Goal: Task Accomplishment & Management: Complete application form

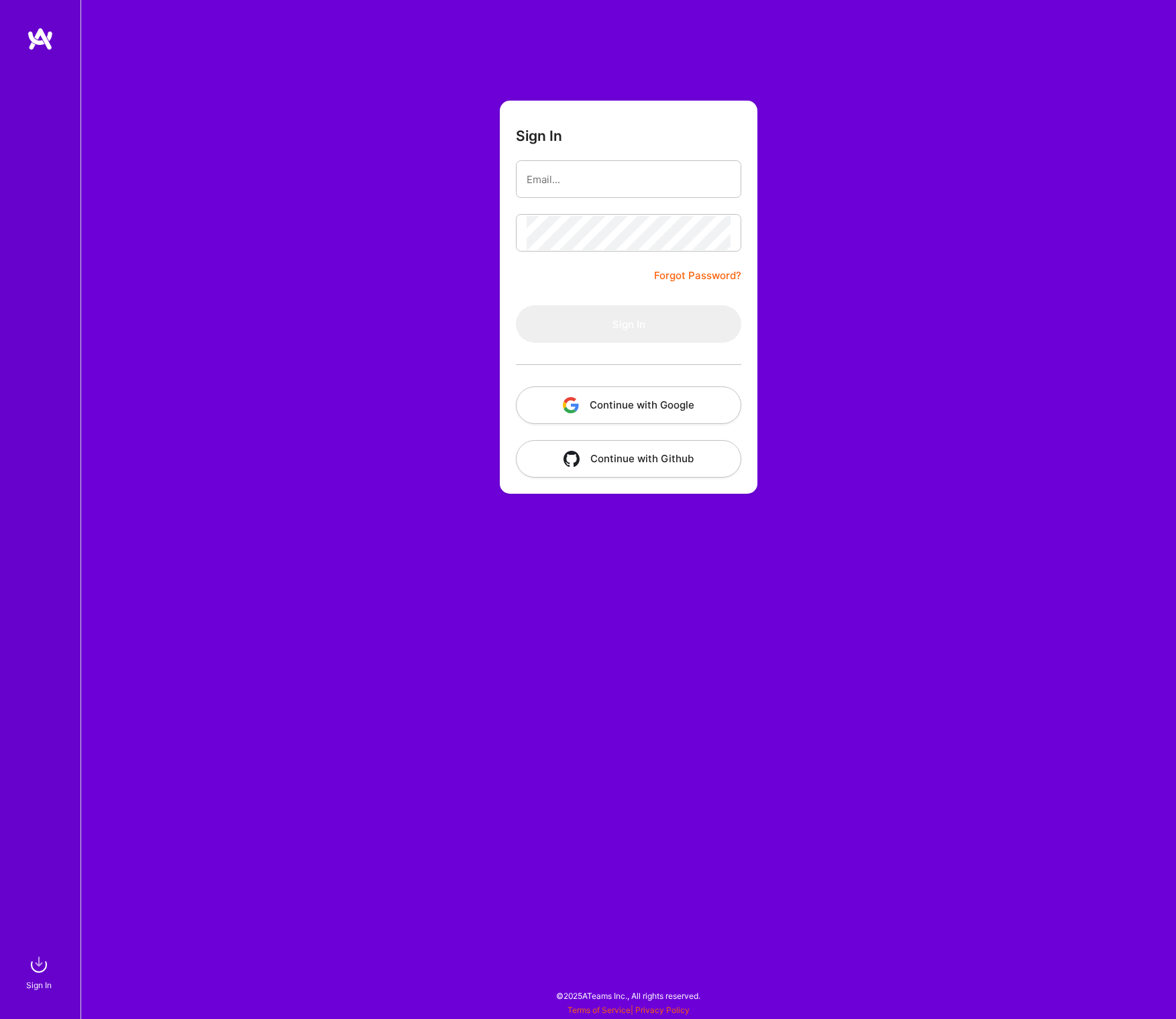
type input "[EMAIL_ADDRESS][DOMAIN_NAME]"
click at [654, 329] on button "Sign In" at bounding box center [629, 324] width 226 height 37
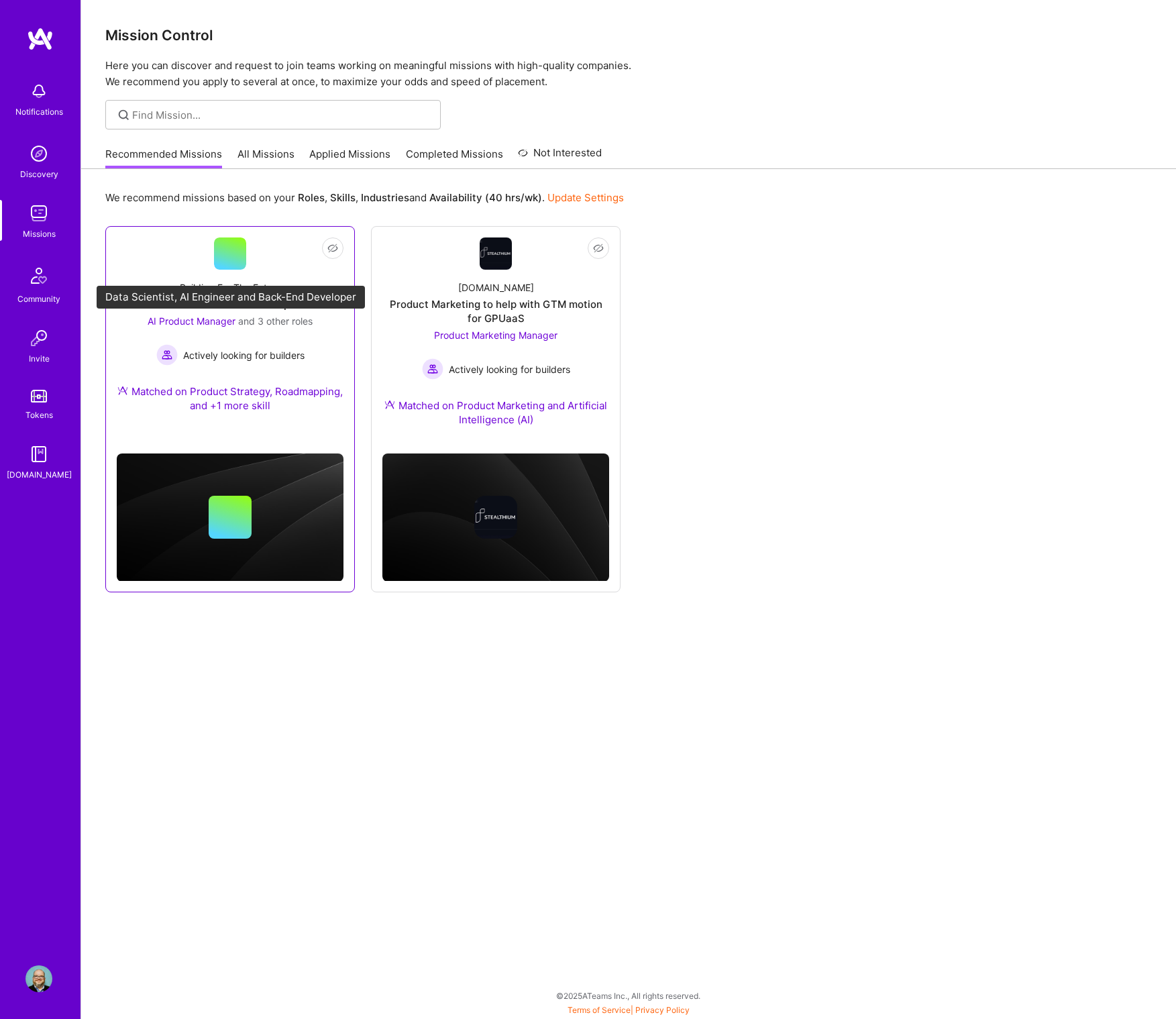
click at [229, 324] on span "AI Product Manager" at bounding box center [191, 321] width 88 height 11
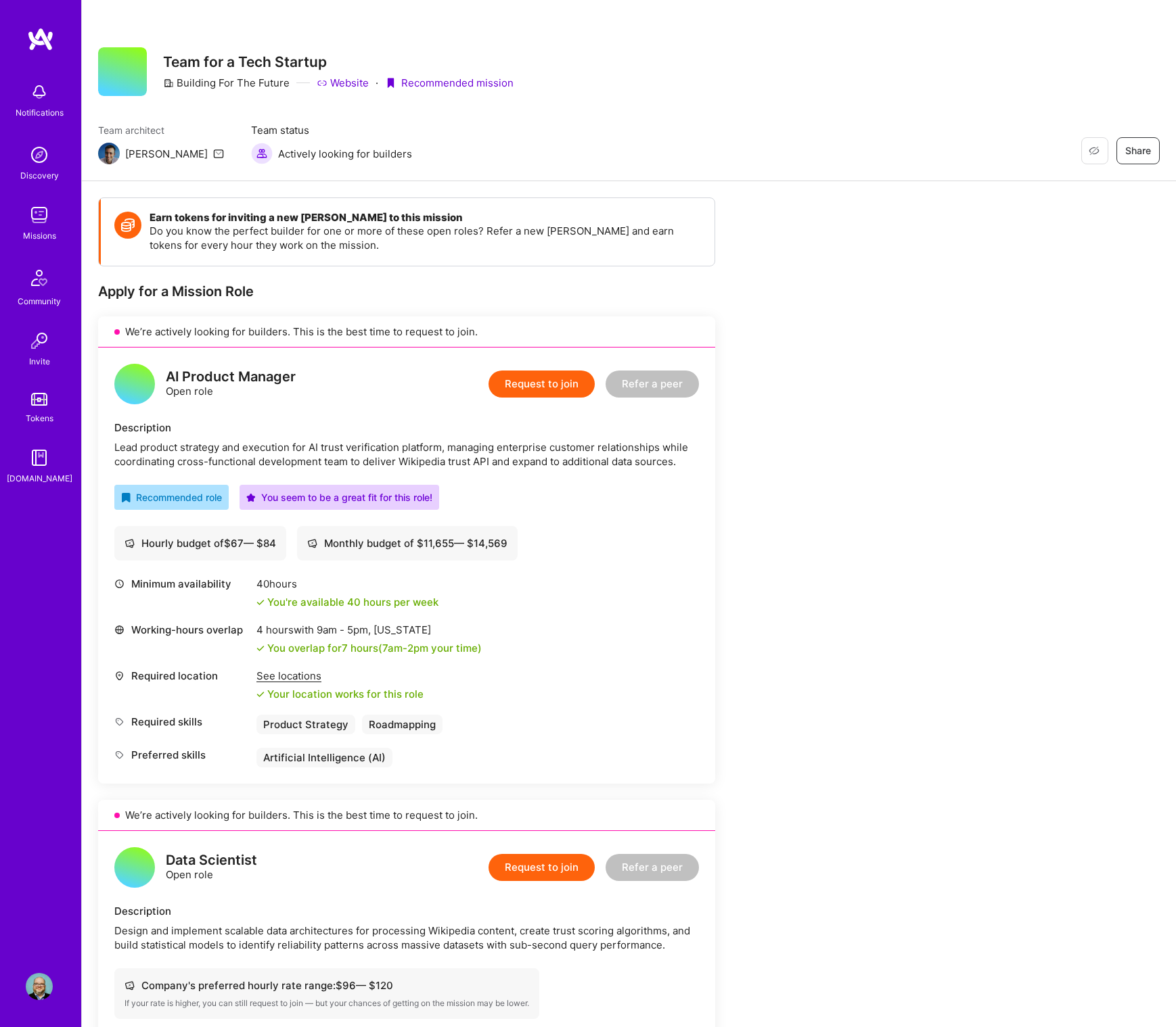
click at [521, 383] on button "Request to join" at bounding box center [542, 383] width 106 height 27
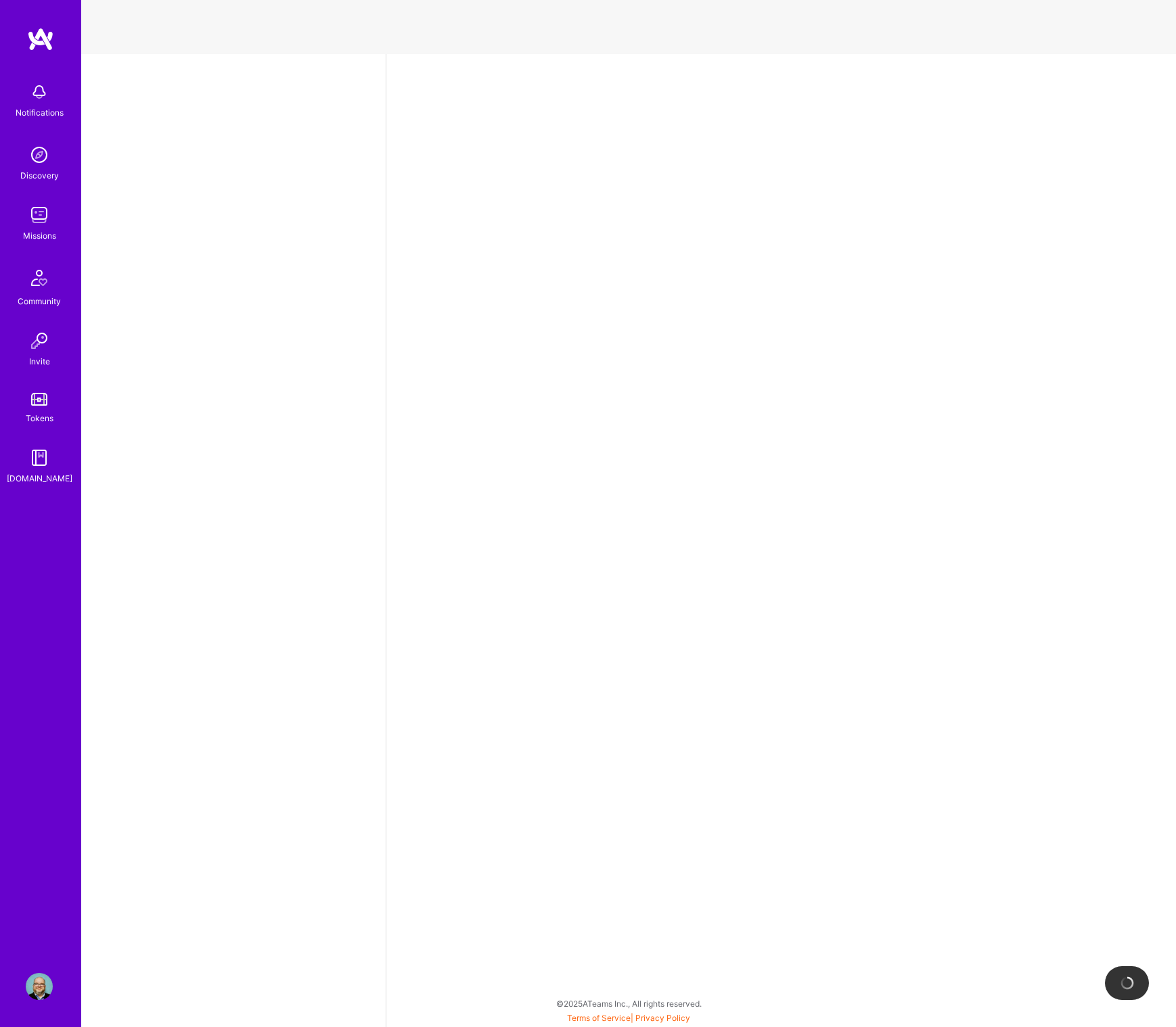
select select "US"
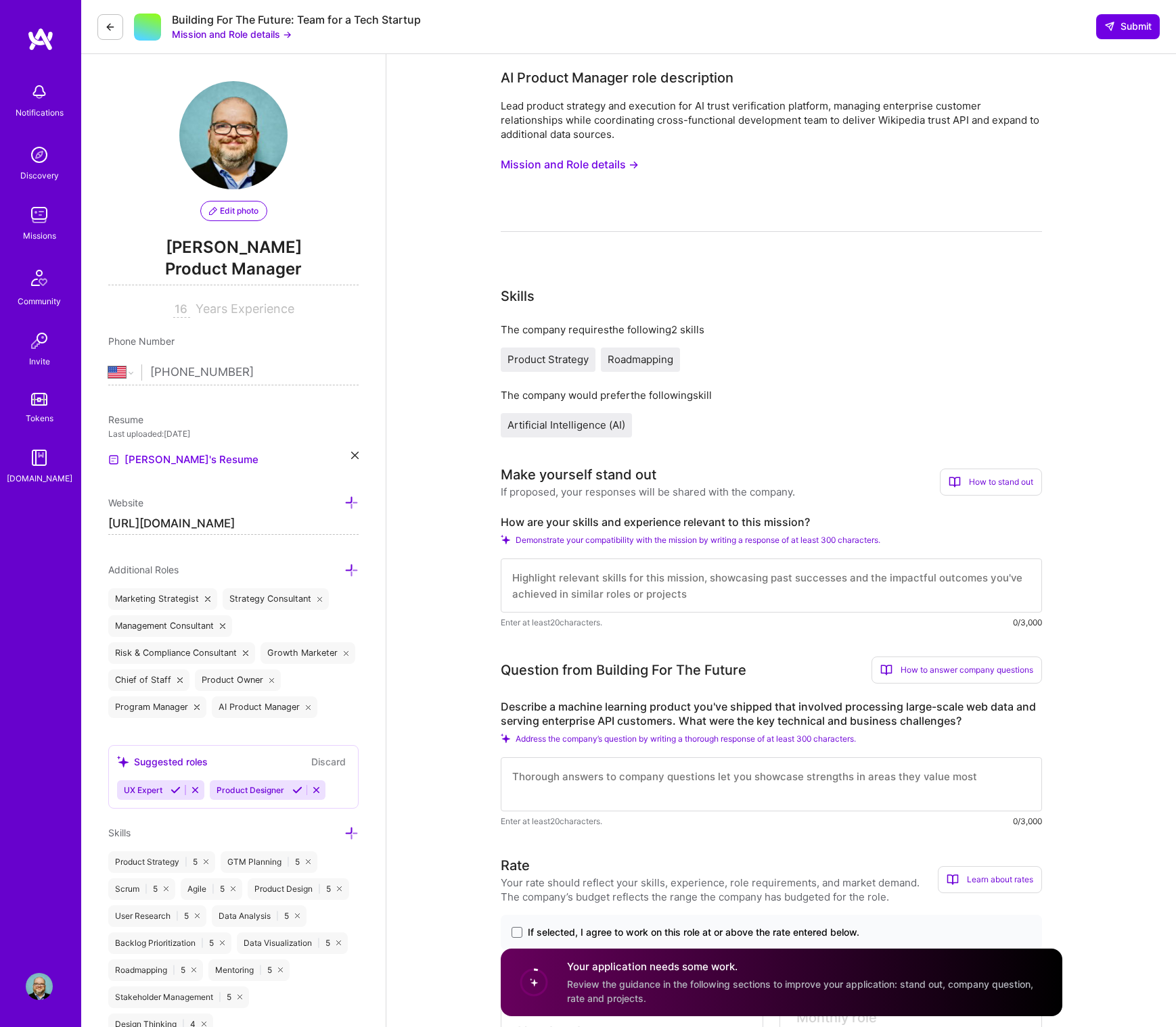
click at [592, 164] on button "Mission and Role details →" at bounding box center [570, 165] width 138 height 25
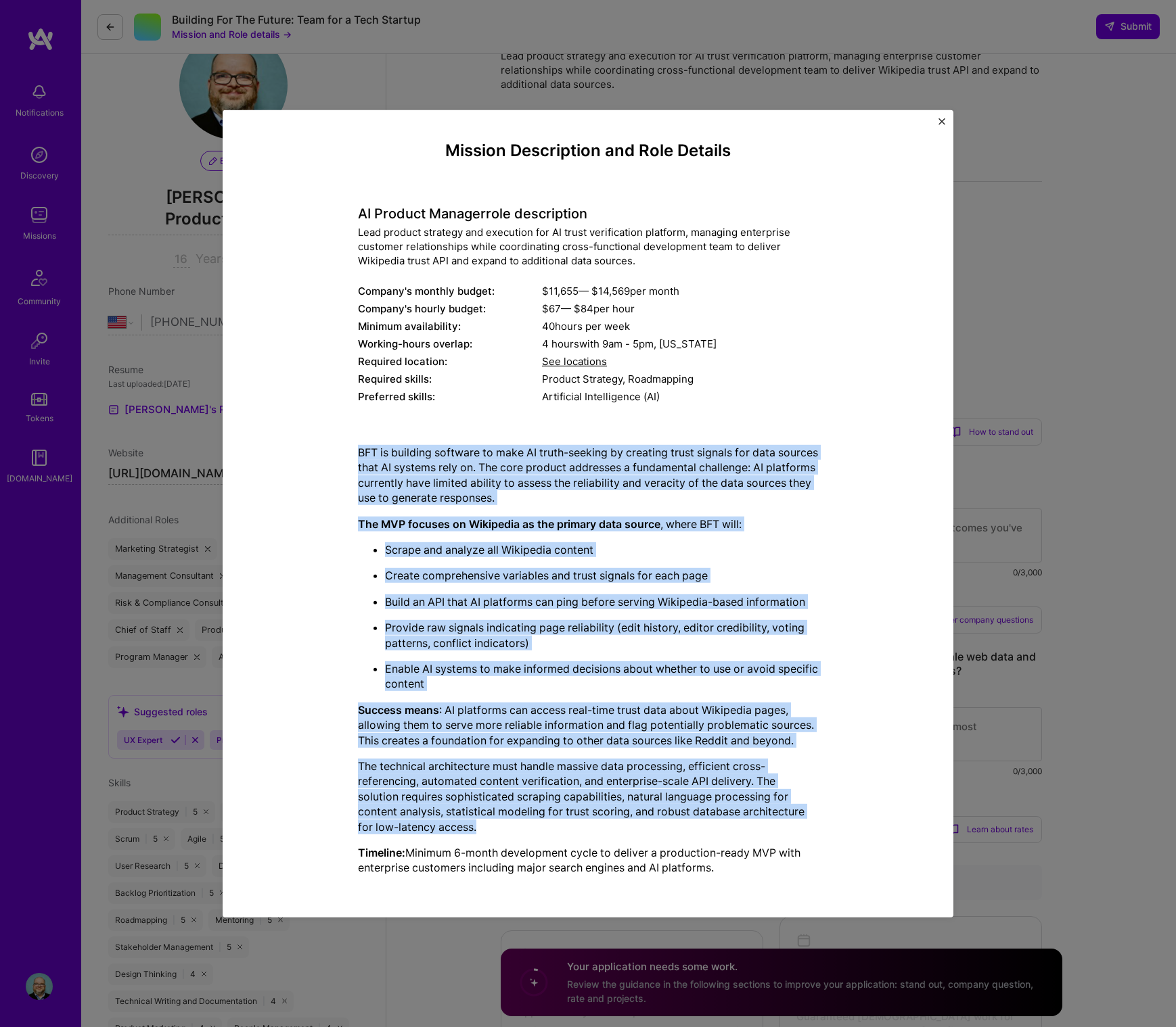
scroll to position [52, 0]
drag, startPoint x: 361, startPoint y: 480, endPoint x: 796, endPoint y: 880, distance: 591.0
click at [796, 880] on div "Mission Description and Role Details AI Product Manager role description Lead p…" at bounding box center [588, 513] width 668 height 746
click at [792, 872] on p "Timeline: Minimum 6-month development cycle to deliver a production-ready MVP w…" at bounding box center [588, 860] width 460 height 30
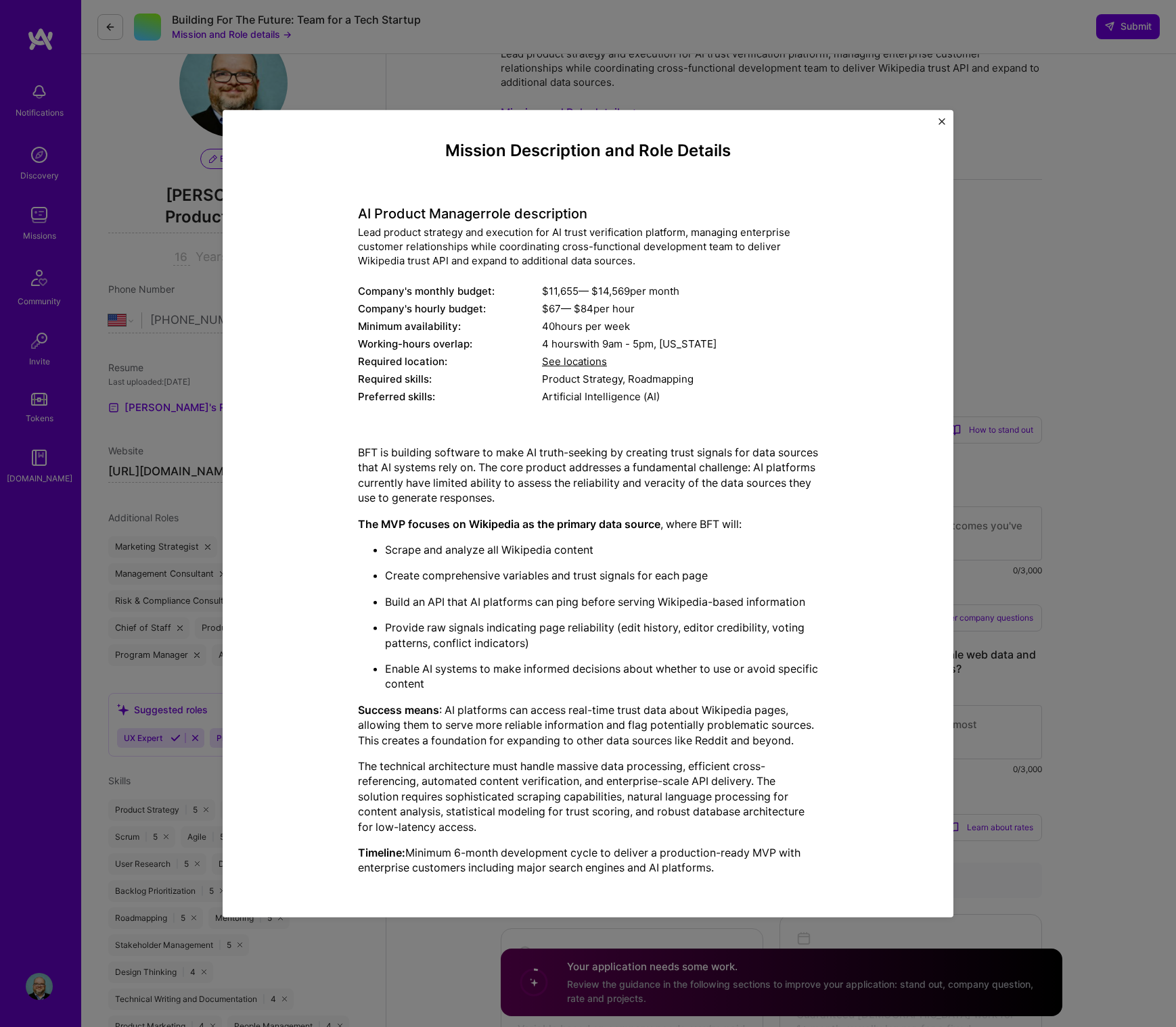
click at [940, 121] on img "Close" at bounding box center [942, 121] width 7 height 7
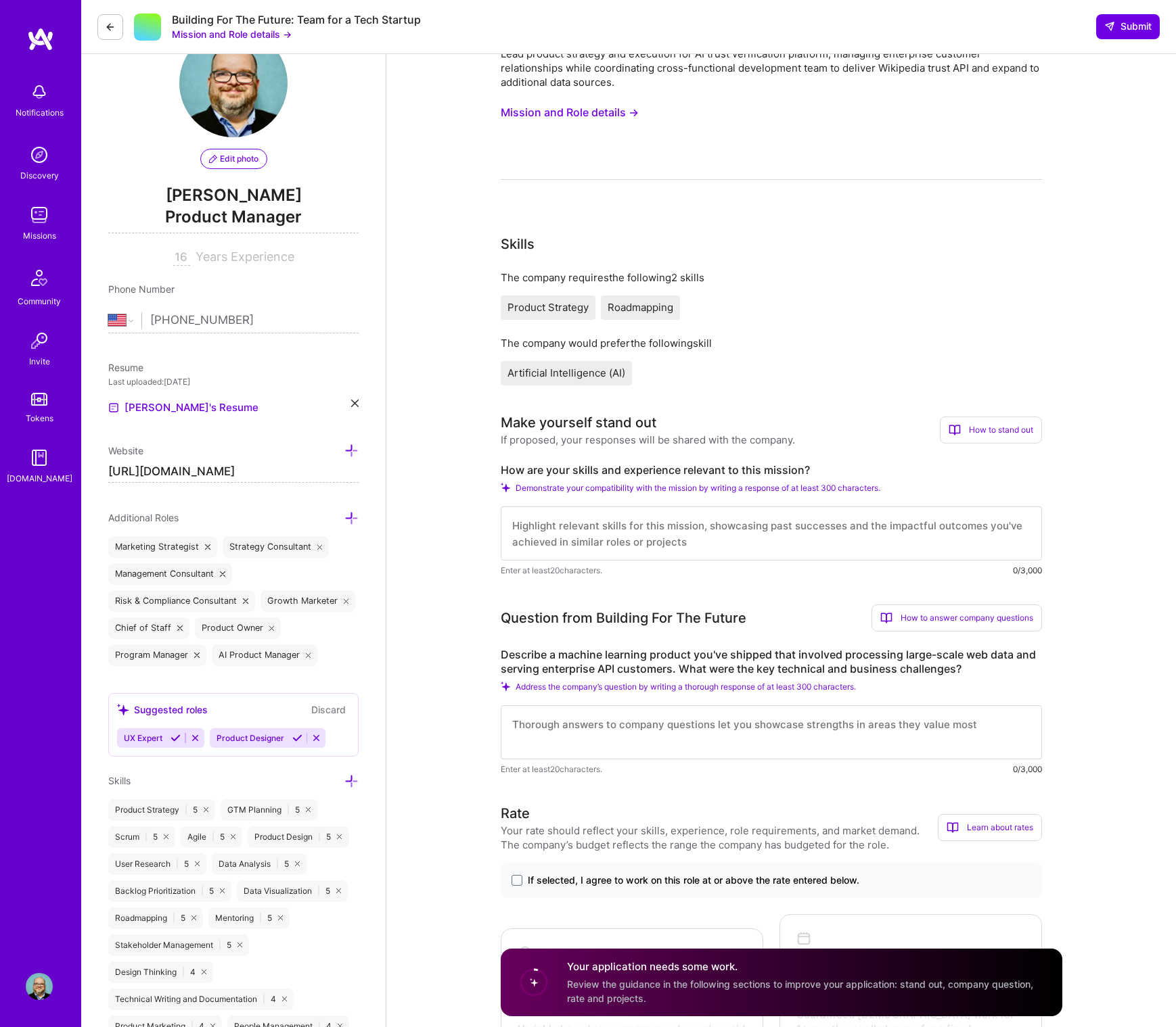
click at [685, 533] on textarea at bounding box center [771, 533] width 541 height 54
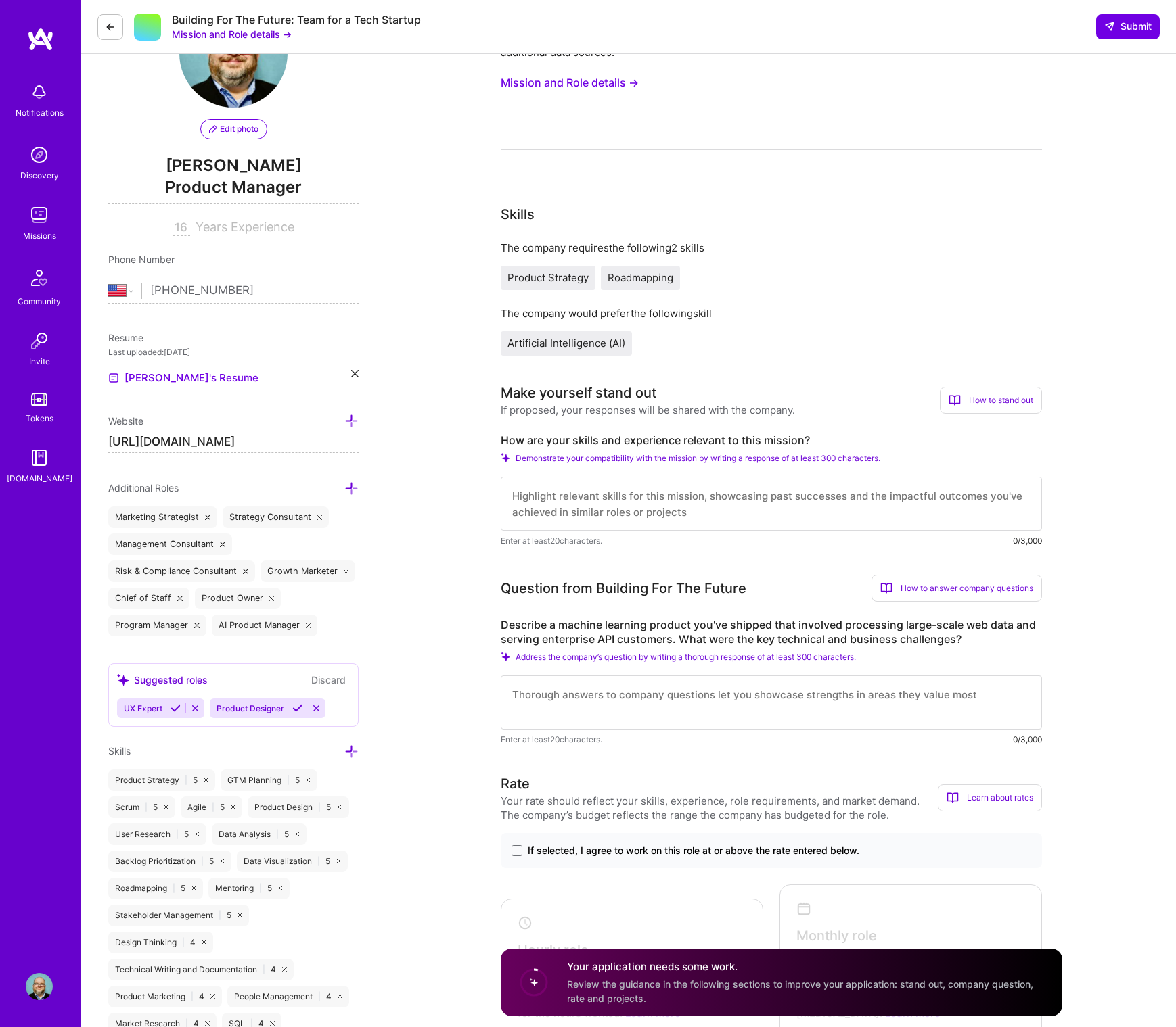
scroll to position [86, 0]
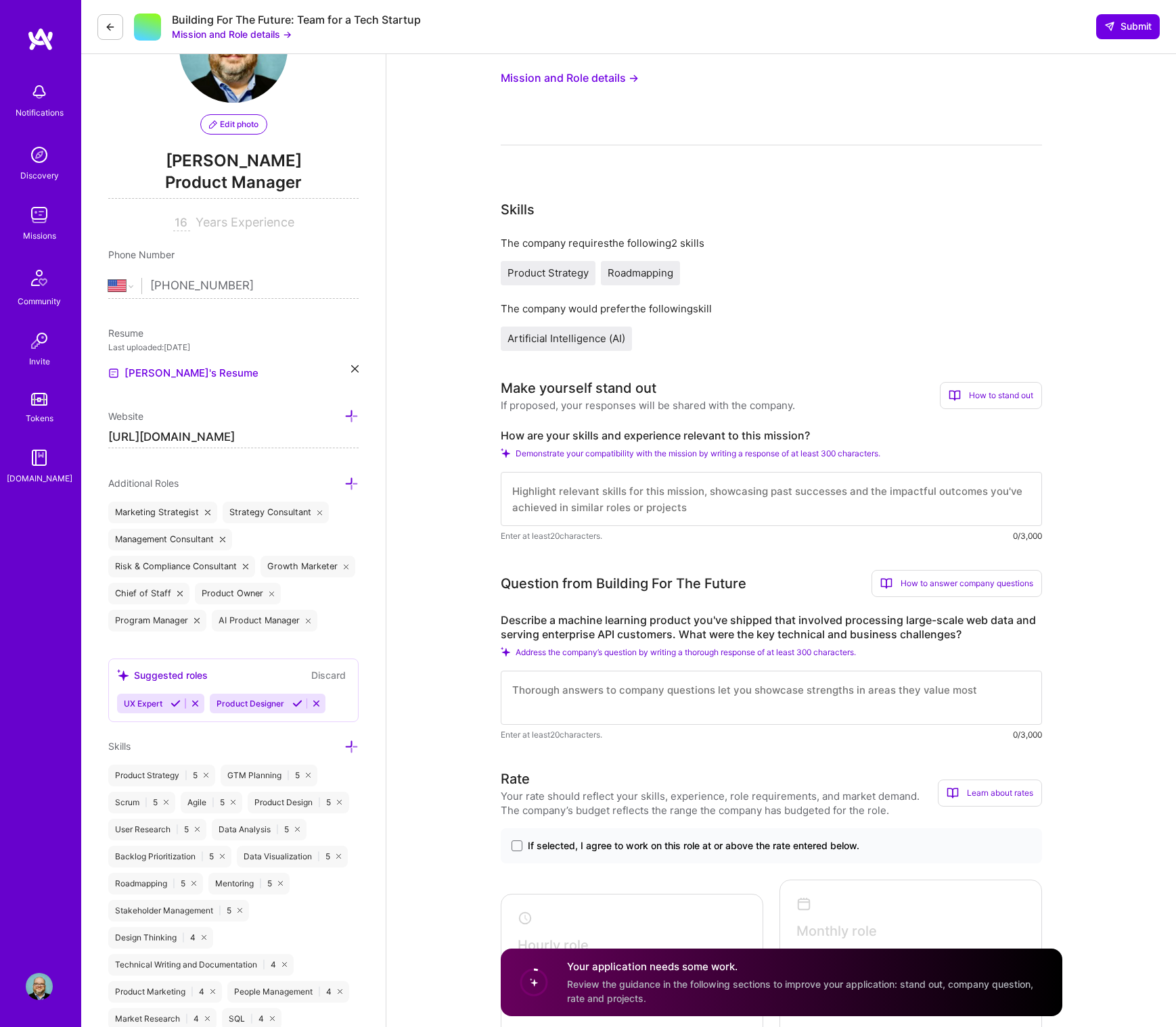
click at [509, 694] on textarea at bounding box center [771, 697] width 541 height 54
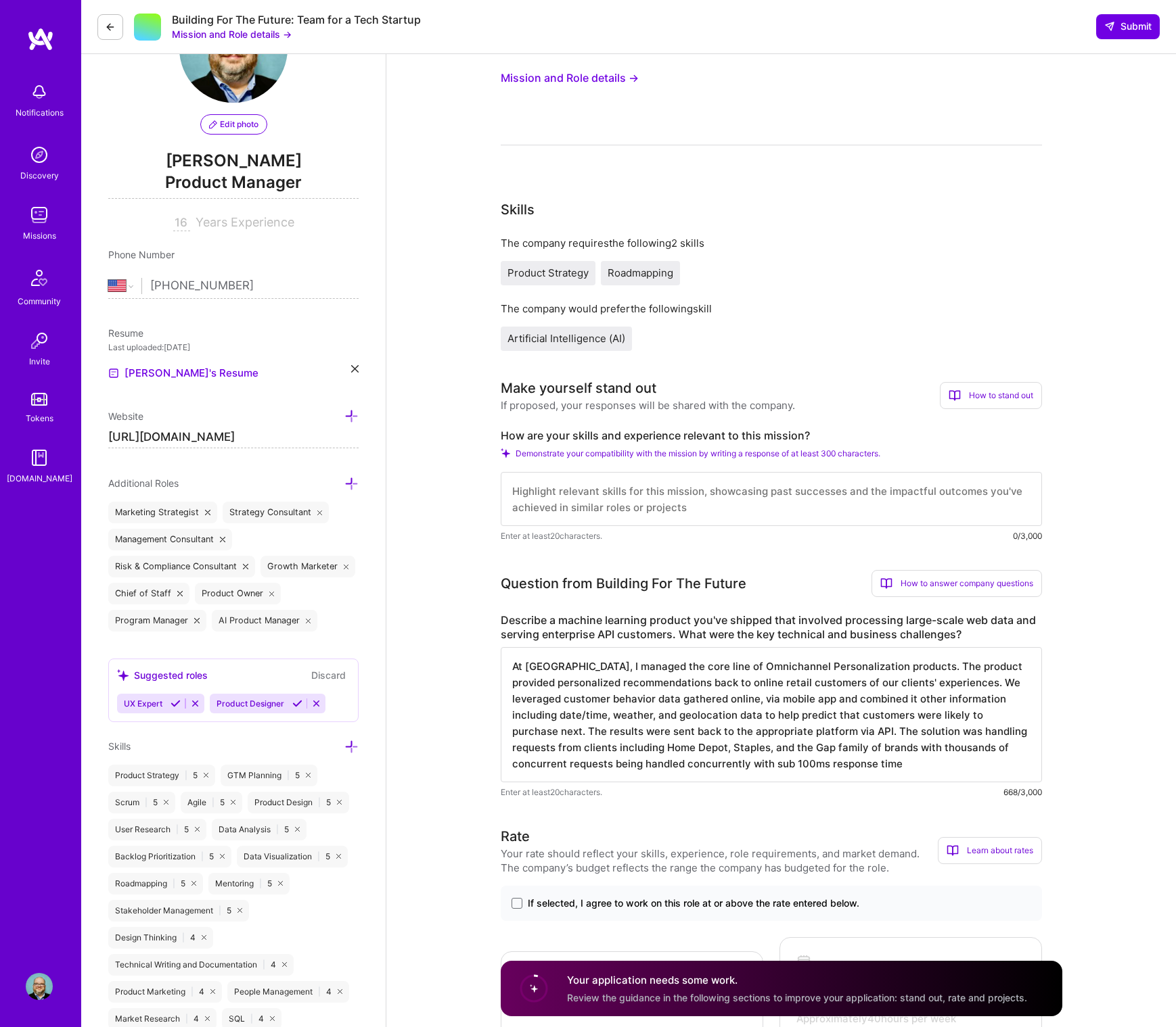
click at [736, 766] on textarea "At [GEOGRAPHIC_DATA], I managed the core line of Omnichannel Personalization pr…" at bounding box center [771, 715] width 541 height 135
click at [889, 762] on textarea "At [GEOGRAPHIC_DATA], I managed the core line of Omnichannel Personalization pr…" at bounding box center [771, 715] width 541 height 135
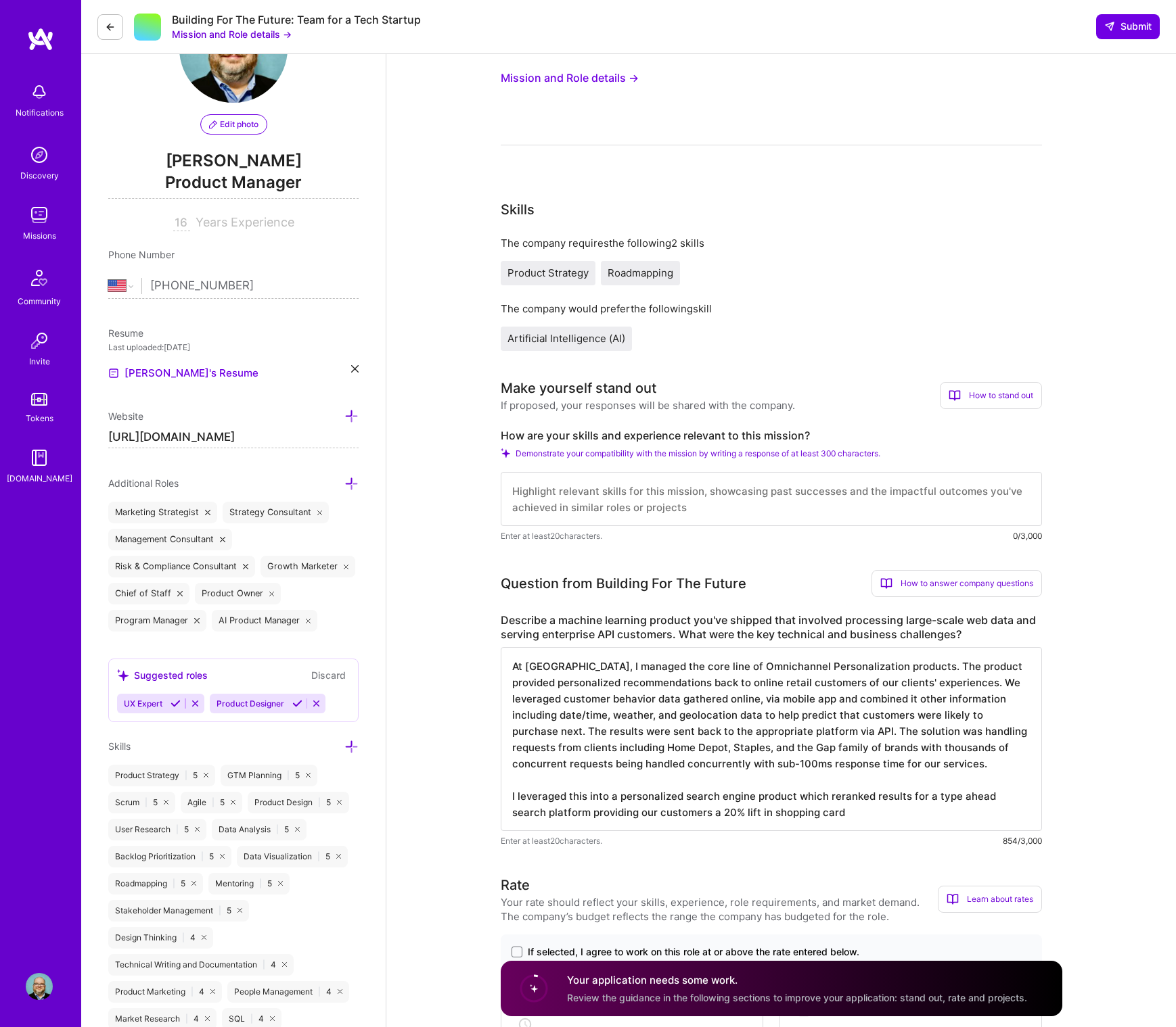
click at [712, 816] on textarea "At [GEOGRAPHIC_DATA], I managed the core line of Omnichannel Personalization pr…" at bounding box center [771, 739] width 541 height 184
click at [874, 811] on textarea "At [GEOGRAPHIC_DATA], I managed the core line of Omnichannel Personalization pr…" at bounding box center [771, 739] width 541 height 184
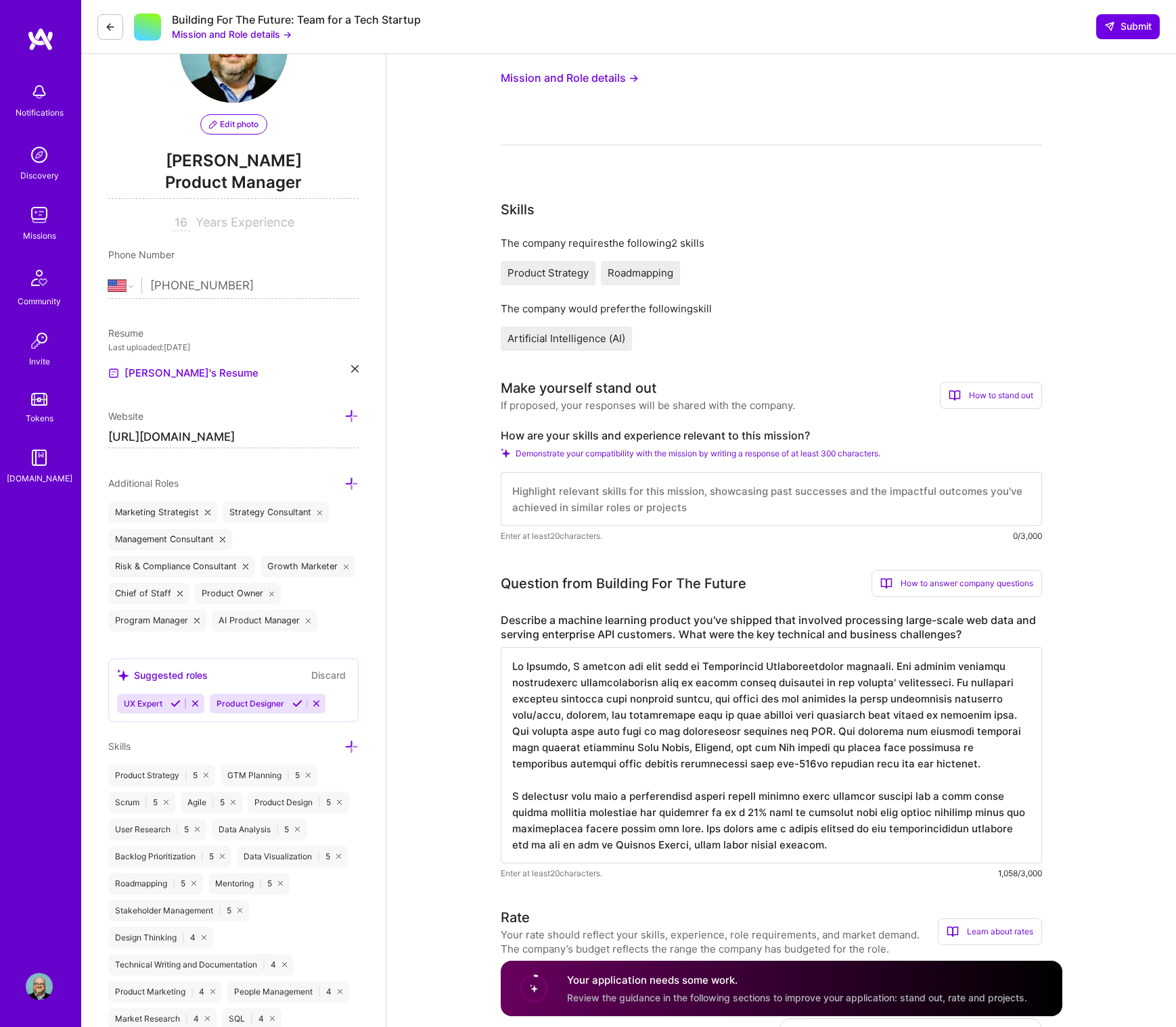
type textarea "At [GEOGRAPHIC_DATA], I managed the core line of Omnichannel Personalization pr…"
click at [550, 502] on textarea at bounding box center [771, 499] width 541 height 54
click at [545, 80] on button "Mission and Role details →" at bounding box center [570, 77] width 138 height 25
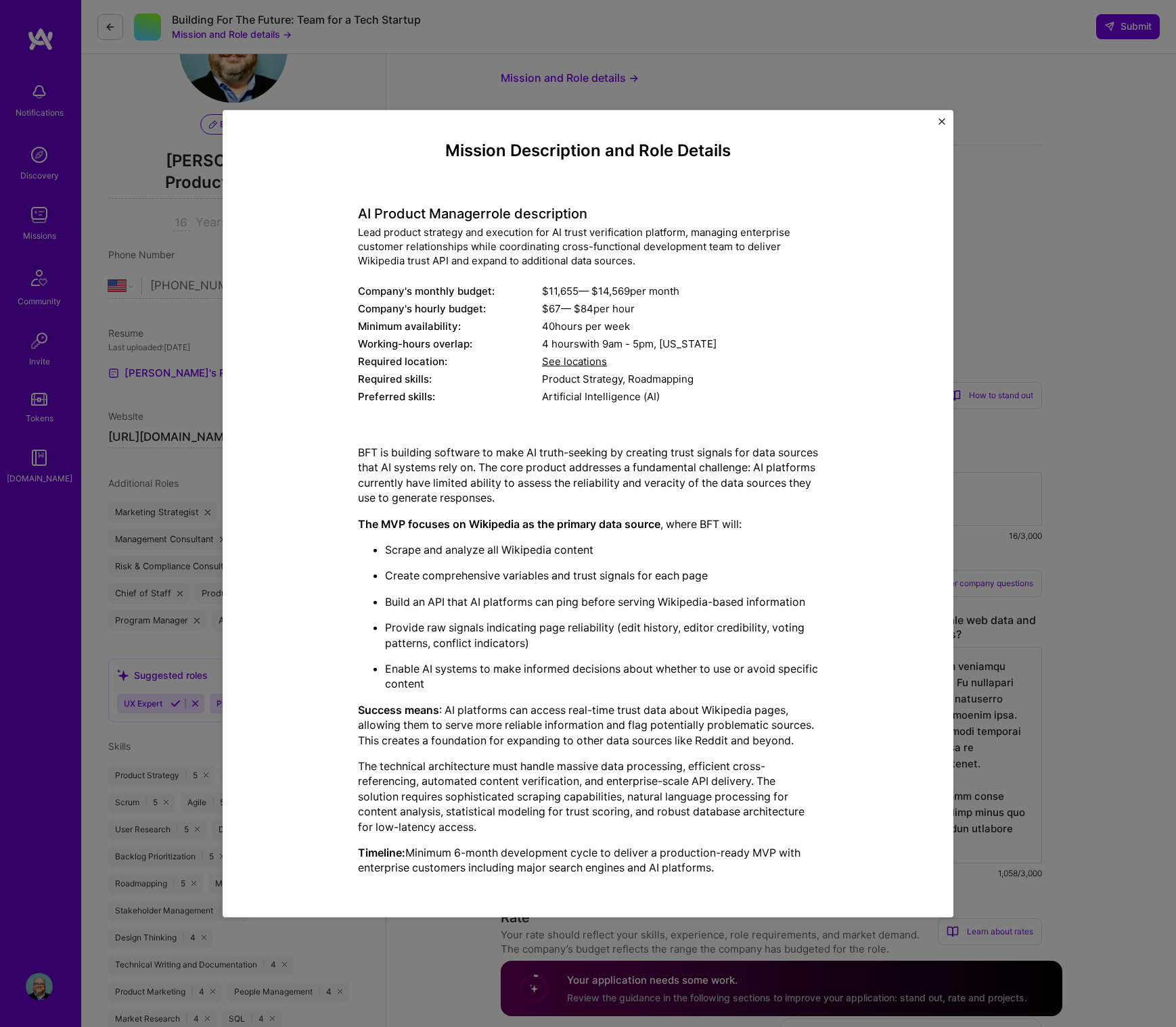
click at [941, 121] on img "Close" at bounding box center [942, 121] width 7 height 7
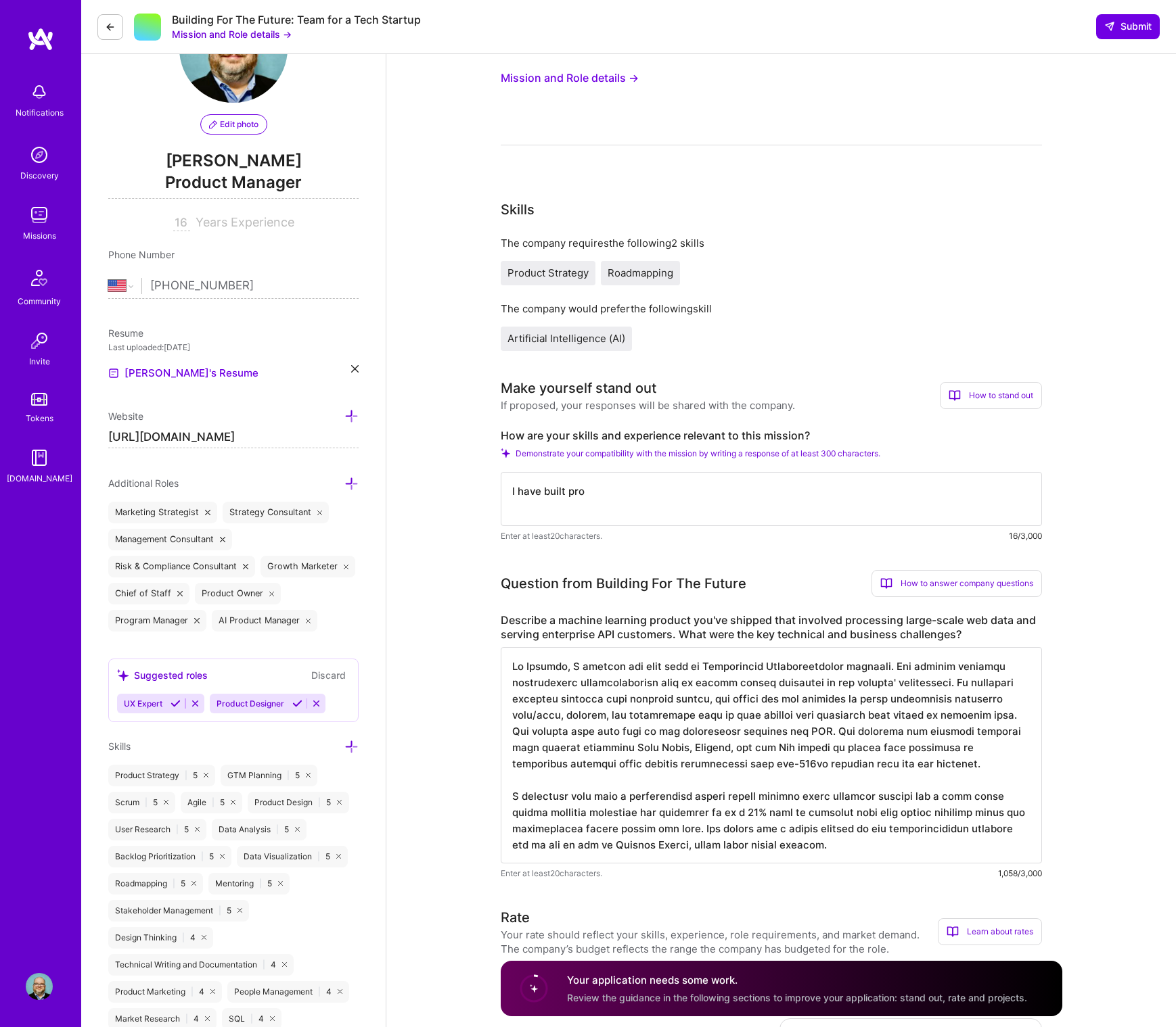
click at [656, 494] on textarea "I have built pro" at bounding box center [771, 499] width 541 height 54
type textarea "I have developed the product strategy and operation plans for several companies…"
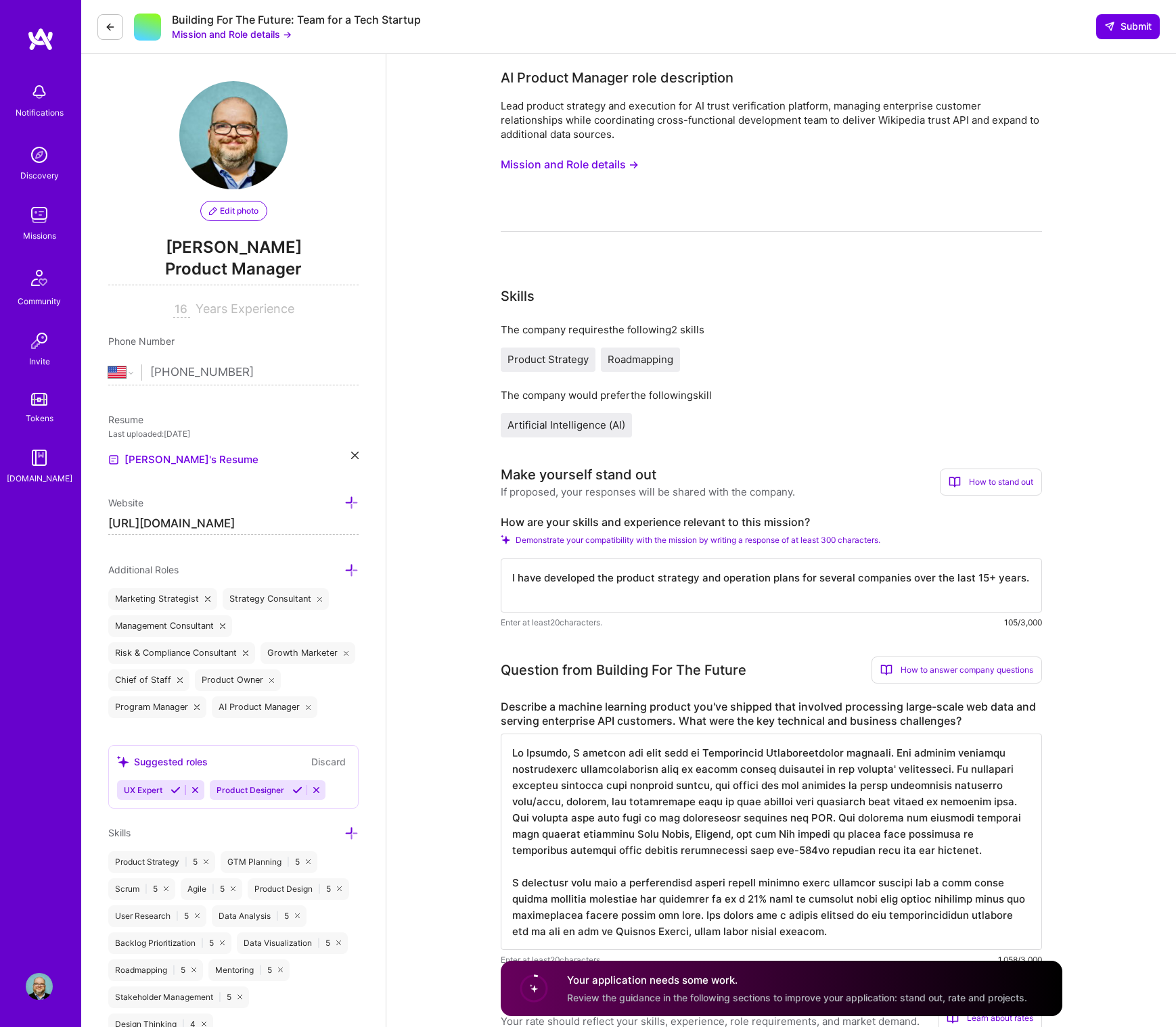
select select "US"
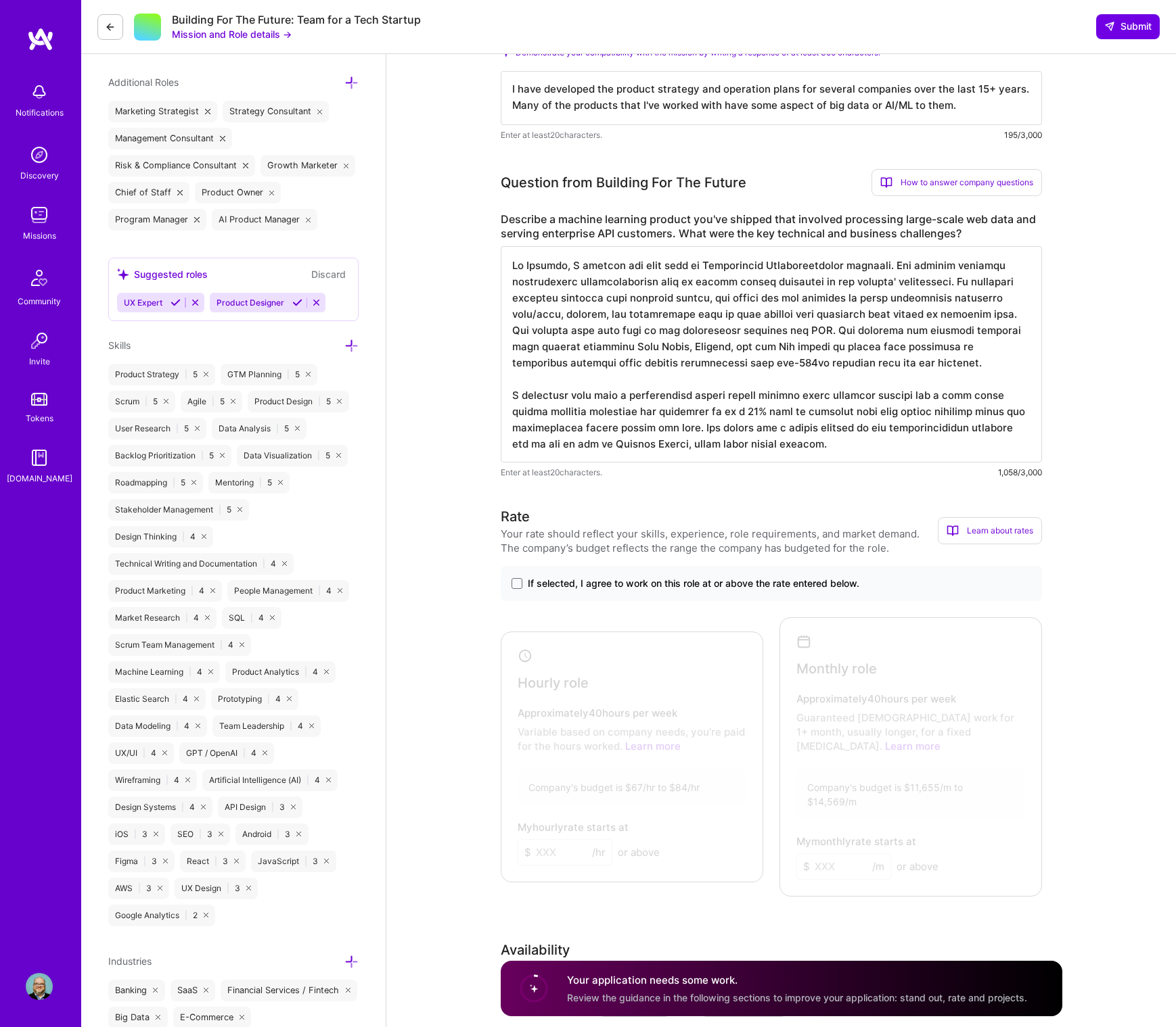
scroll to position [624, 0]
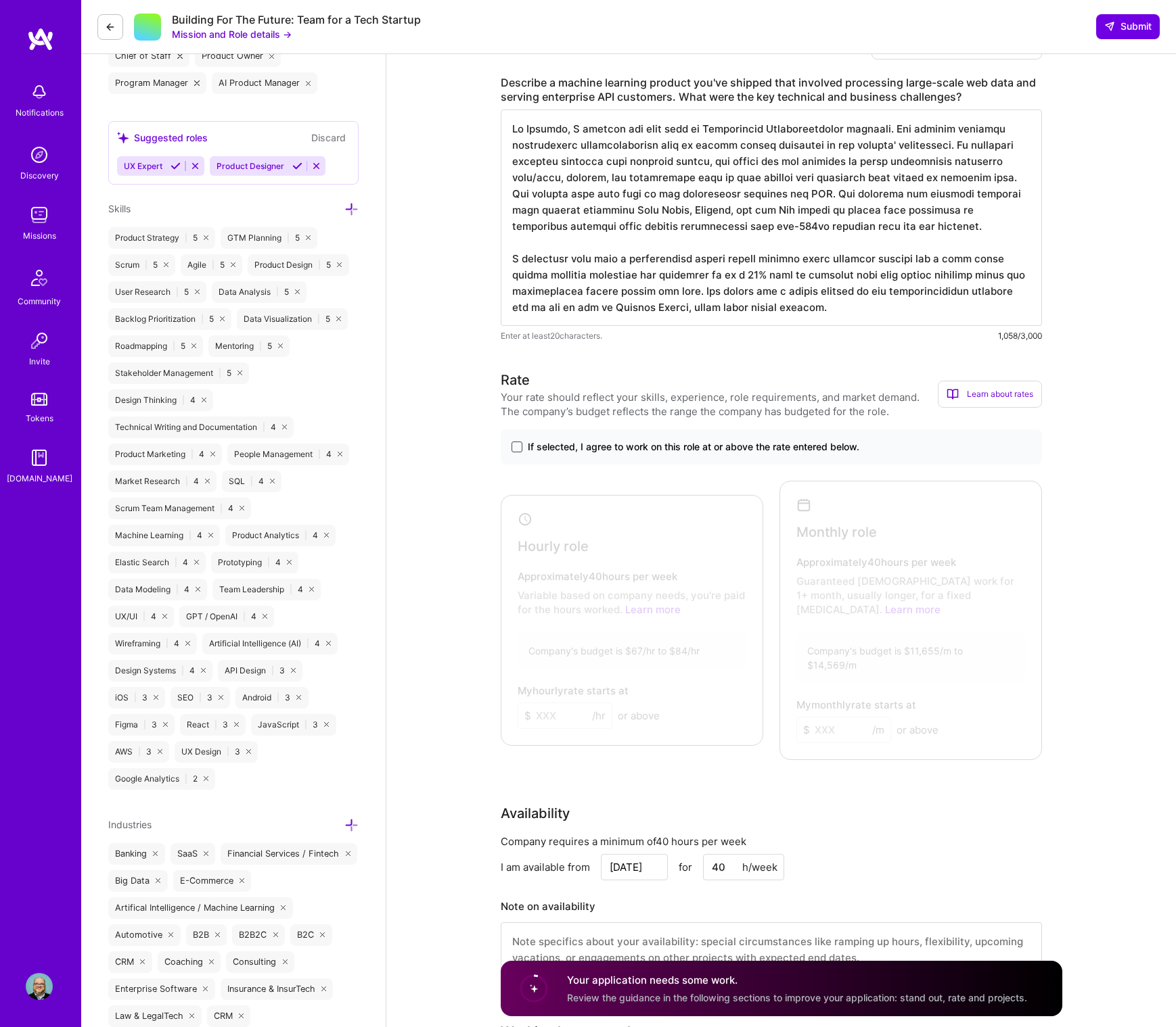
type textarea "I have developed the product strategy and operation plans for several companies…"
click at [517, 444] on span at bounding box center [517, 446] width 11 height 11
click at [0, 0] on input "If selected, I agree to work on this role at or above the rate entered below." at bounding box center [0, 0] width 0 height 0
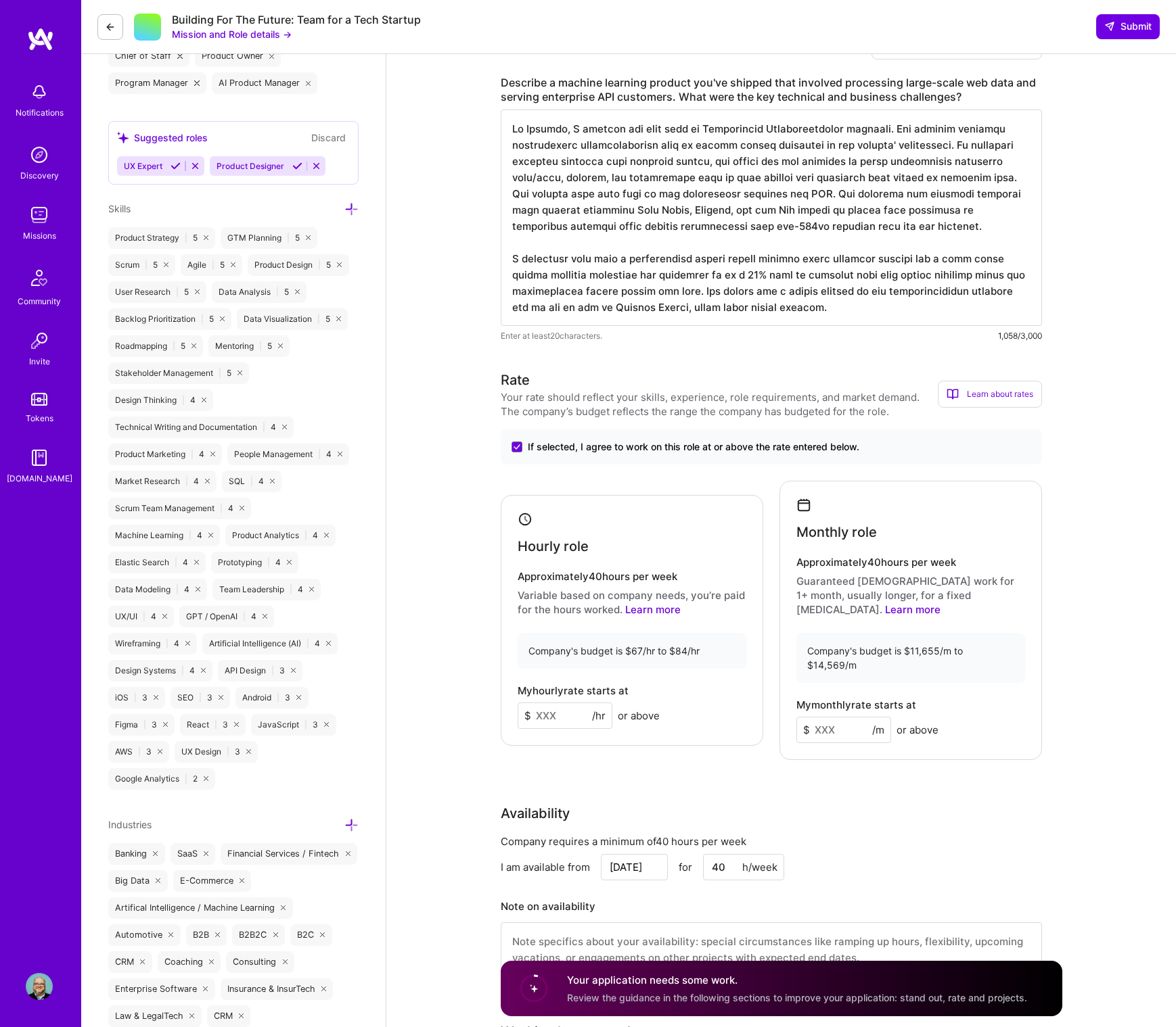
drag, startPoint x: 569, startPoint y: 697, endPoint x: 520, endPoint y: 694, distance: 49.1
click at [520, 702] on input at bounding box center [565, 715] width 95 height 26
type input "75"
drag, startPoint x: 839, startPoint y: 702, endPoint x: 806, endPoint y: 696, distance: 33.5
click at [806, 717] on div "$ /m" at bounding box center [844, 730] width 95 height 26
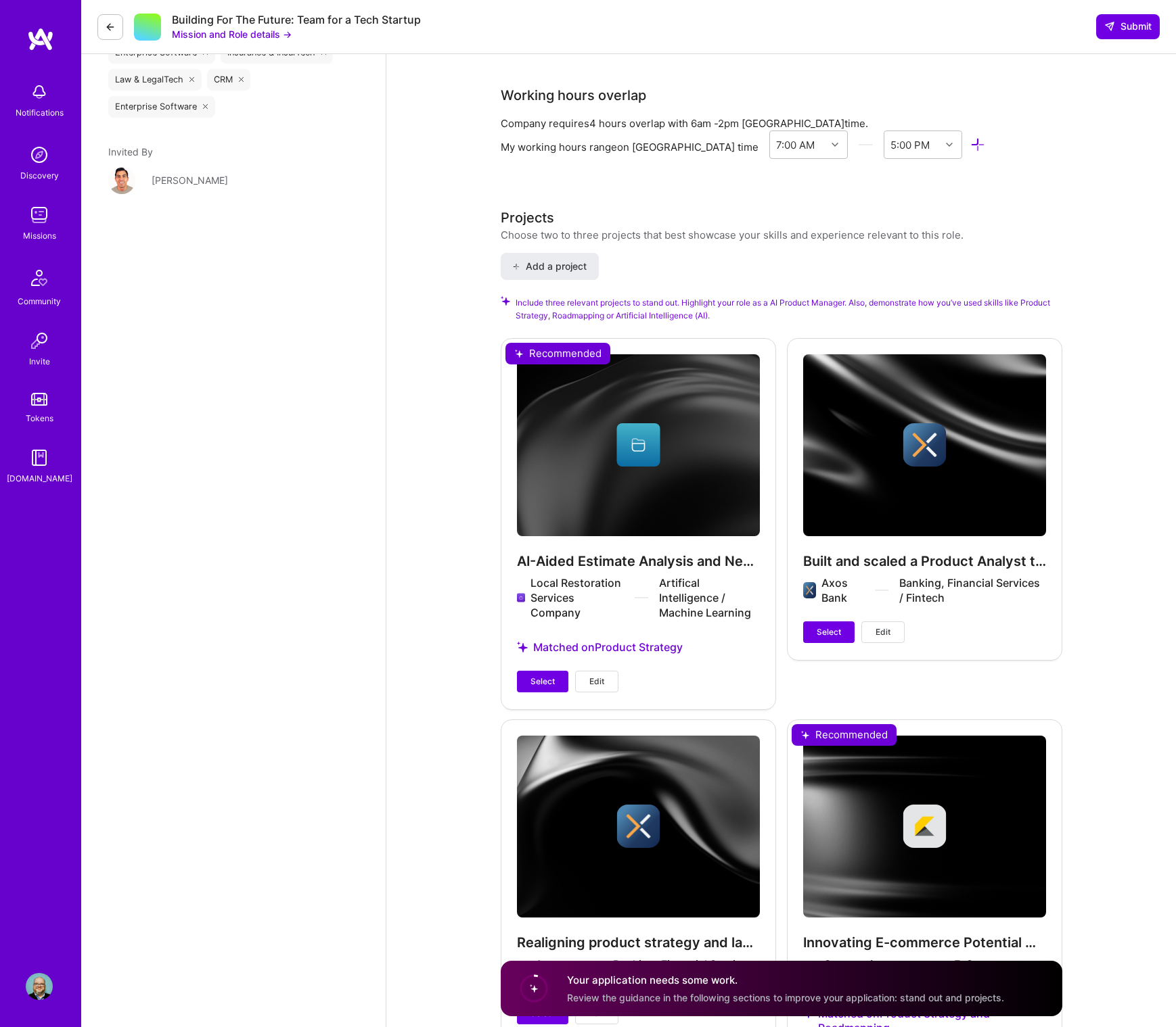
scroll to position [1786, 0]
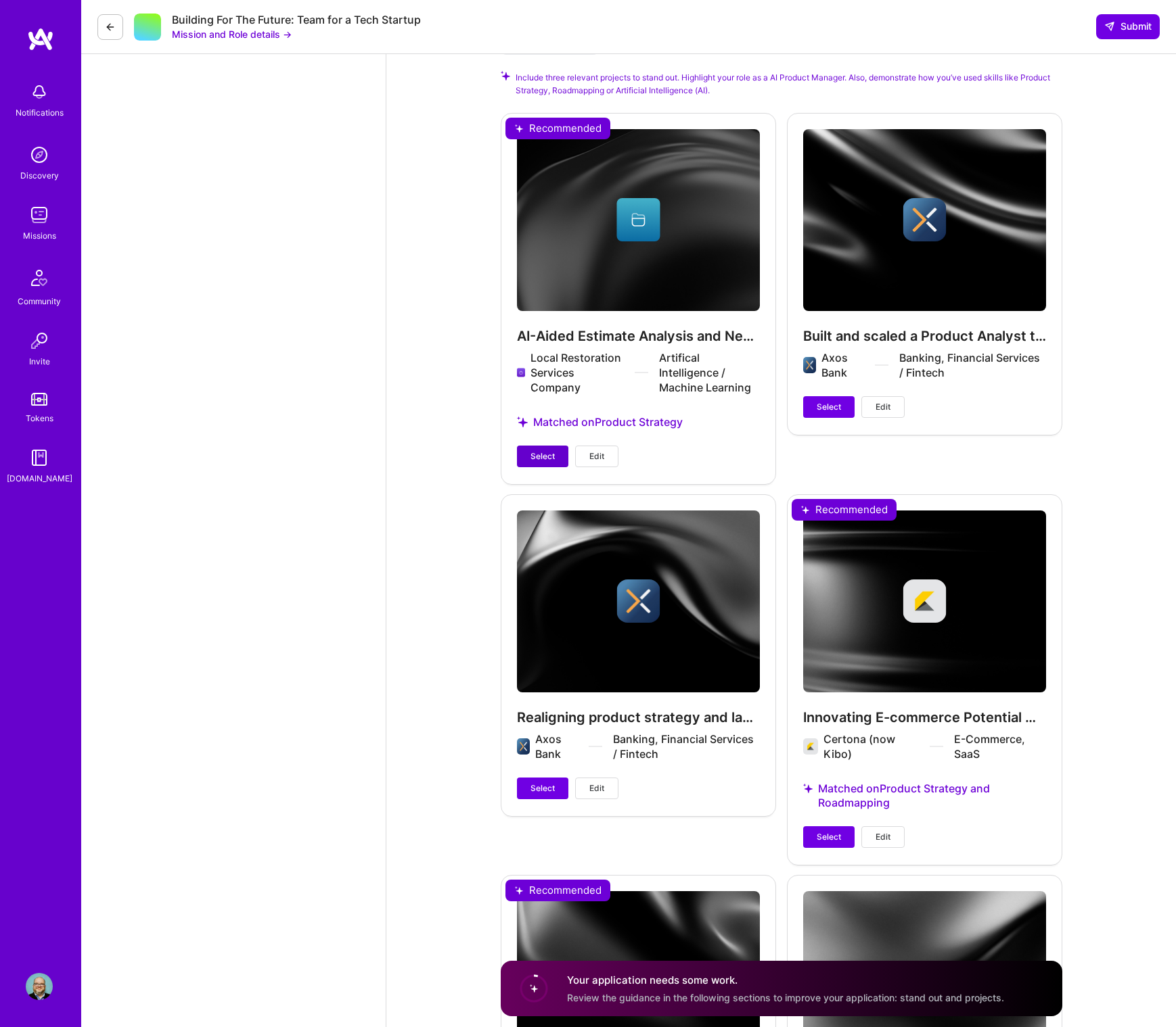
type input "13000"
click at [544, 450] on span "Select" at bounding box center [543, 456] width 24 height 12
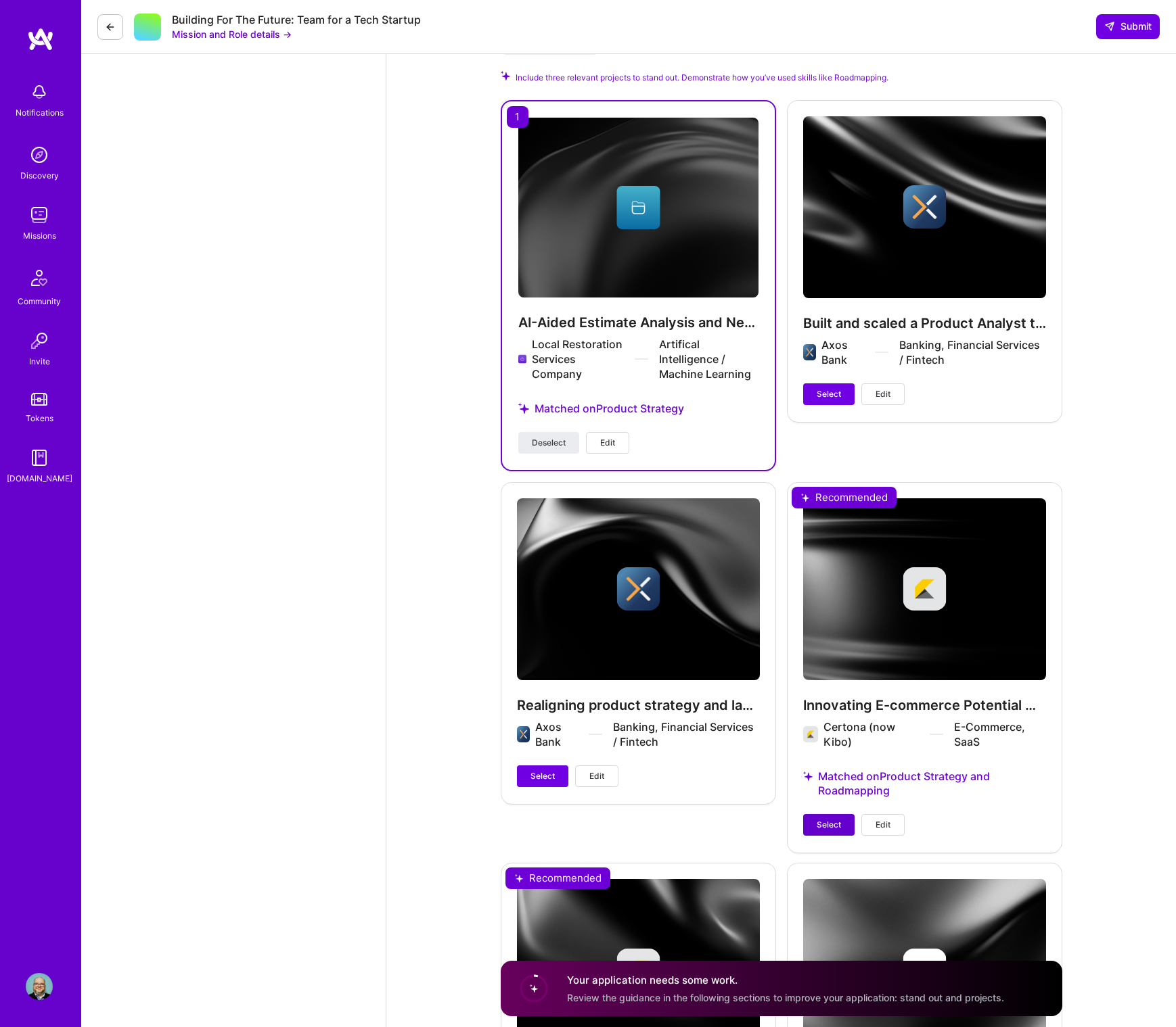
click at [827, 819] on span "Select" at bounding box center [829, 825] width 24 height 12
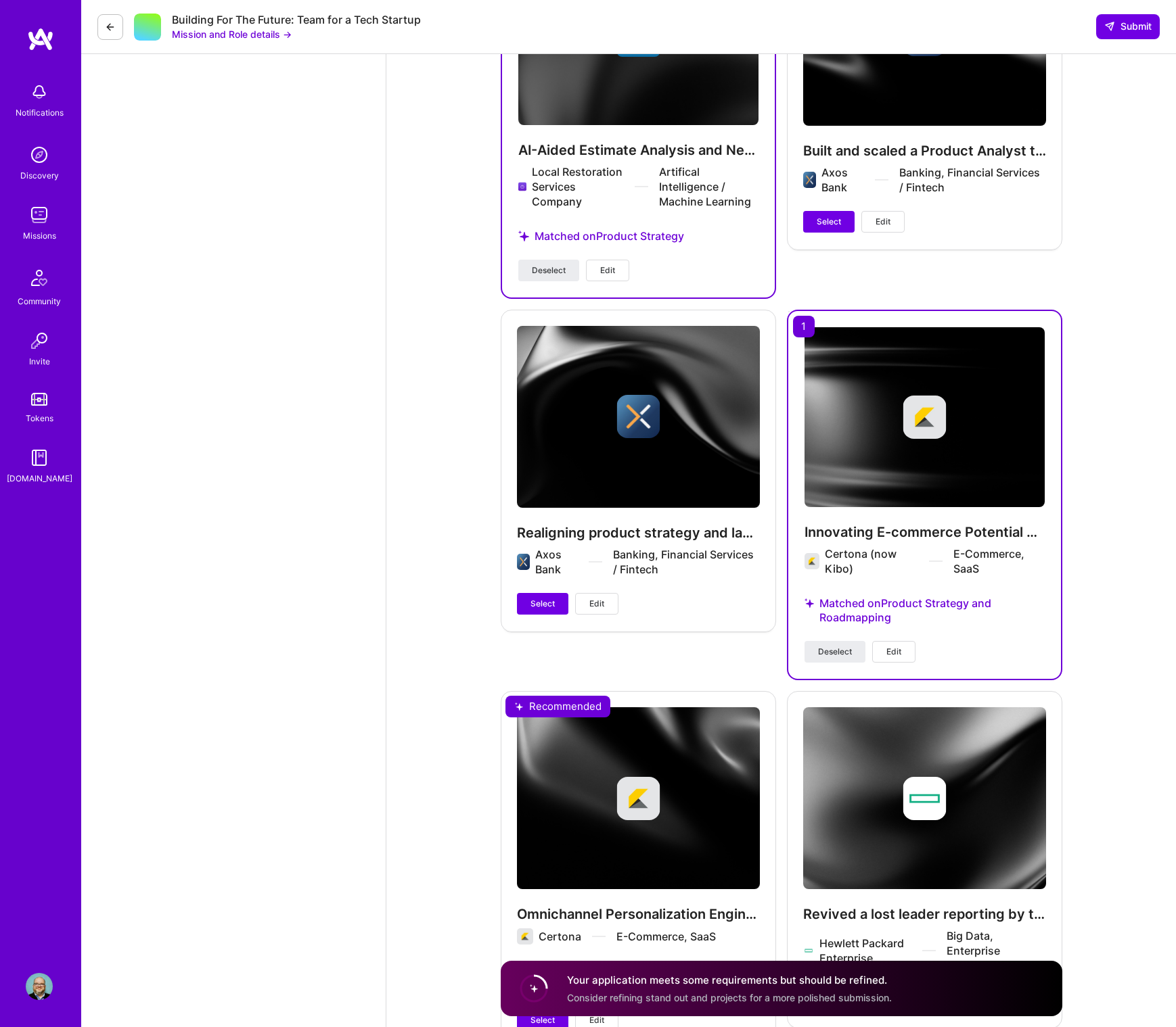
scroll to position [2047, 0]
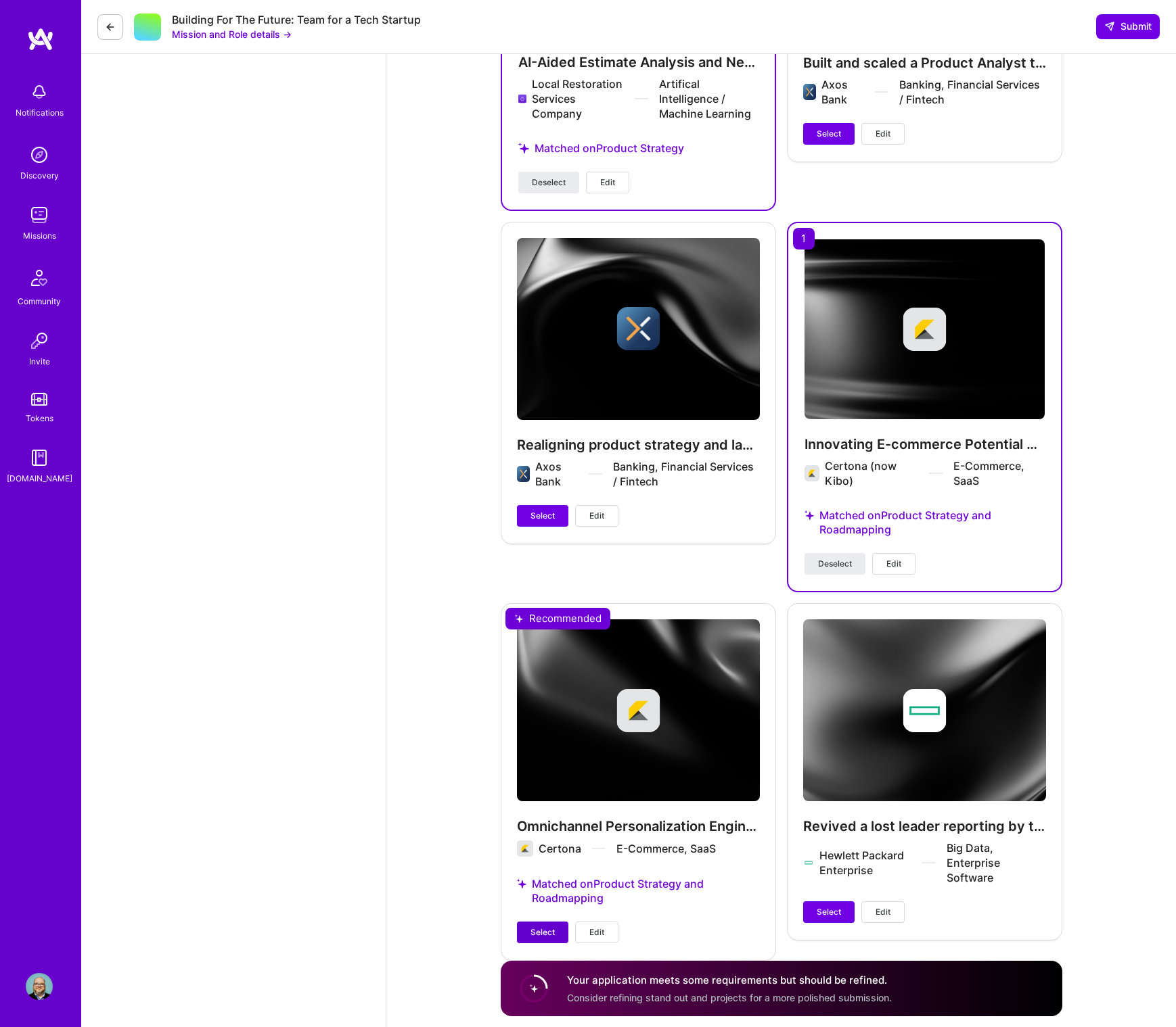
click at [540, 927] on span "Select" at bounding box center [543, 932] width 24 height 12
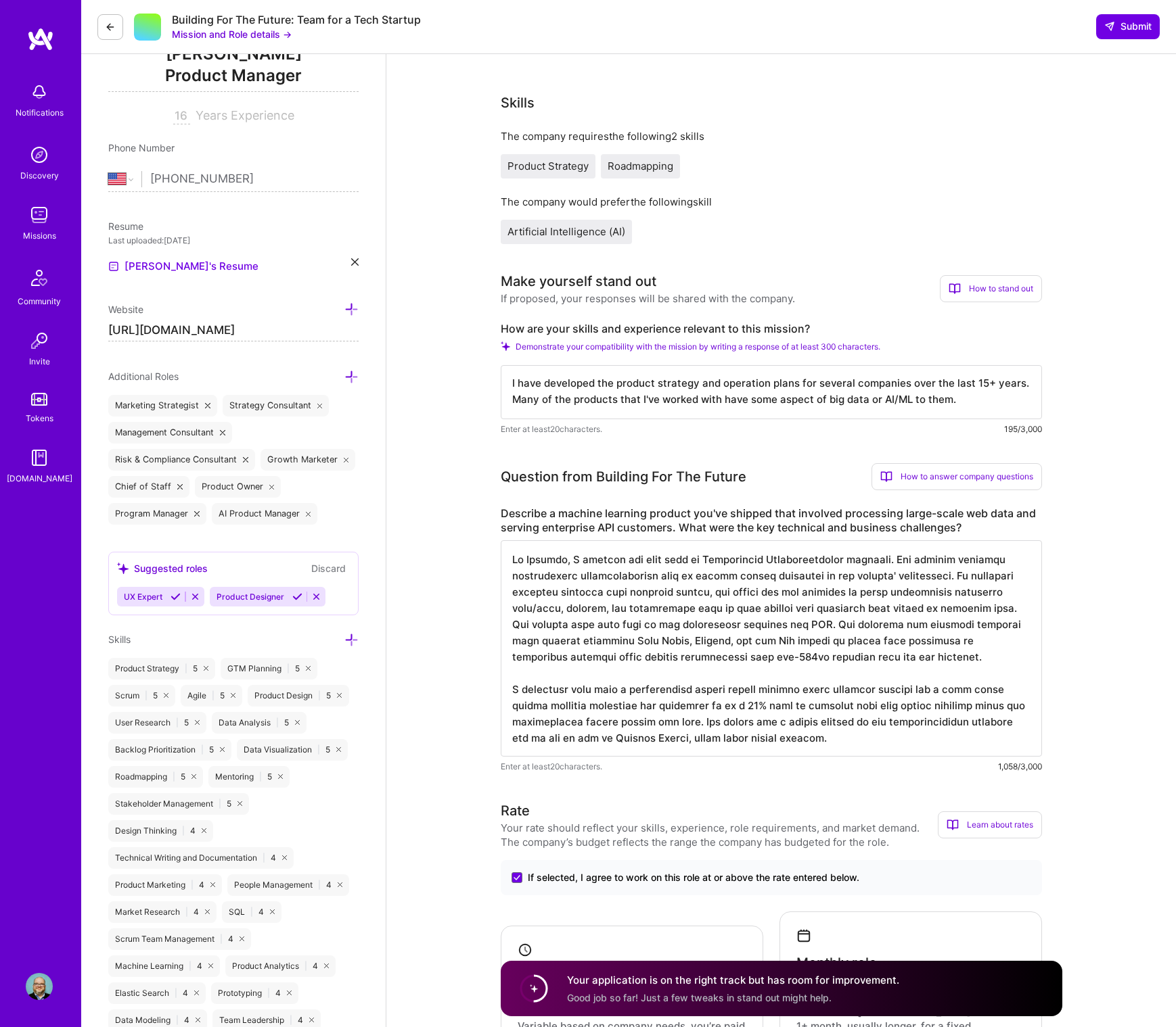
scroll to position [0, 0]
click at [1007, 398] on textarea "I have developed the product strategy and operation plans for several companies…" at bounding box center [771, 392] width 541 height 54
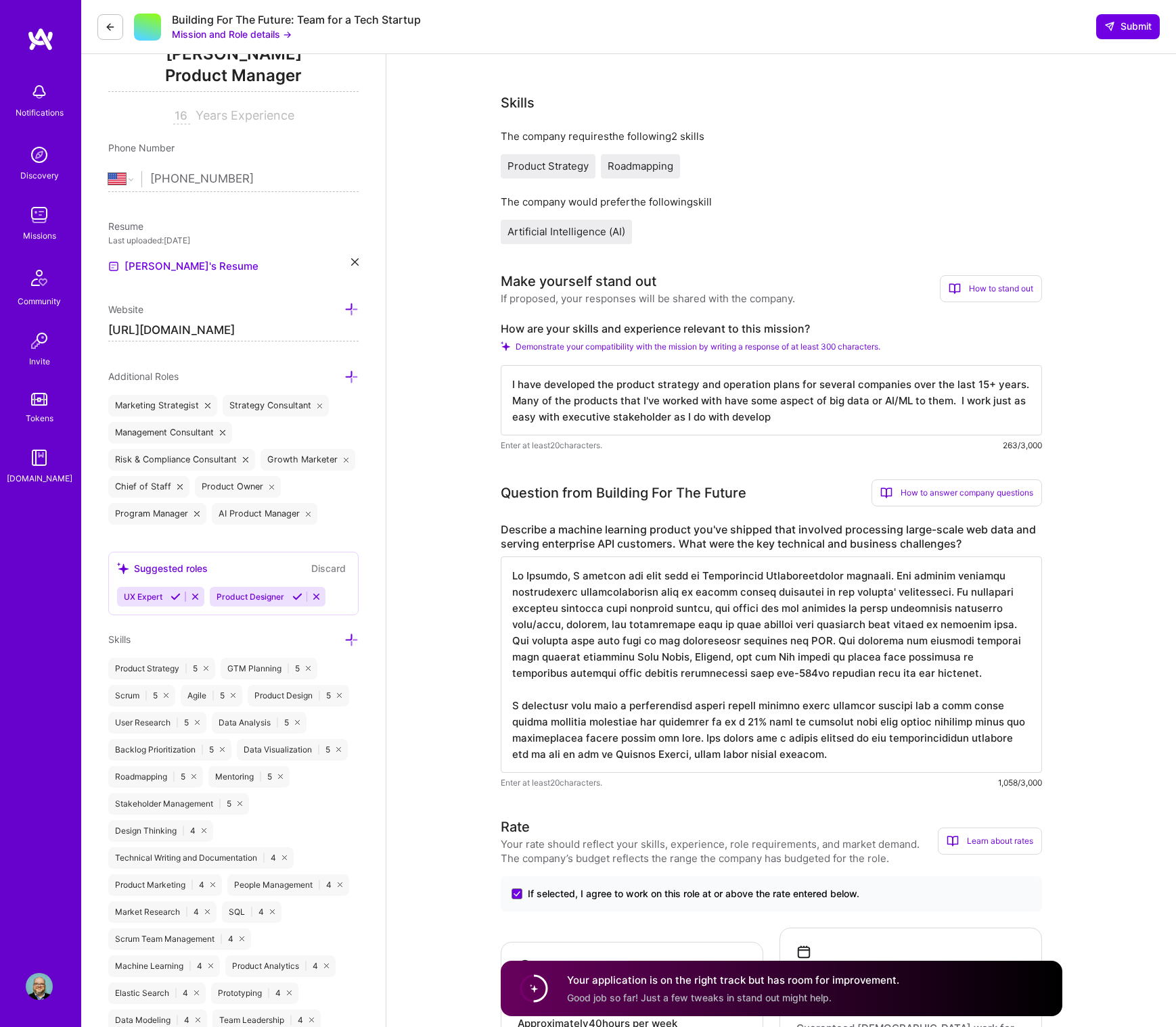
drag, startPoint x: 987, startPoint y: 403, endPoint x: 987, endPoint y: 416, distance: 13.0
click at [987, 416] on textarea "I have developed the product strategy and operation plans for several companies…" at bounding box center [771, 401] width 541 height 70
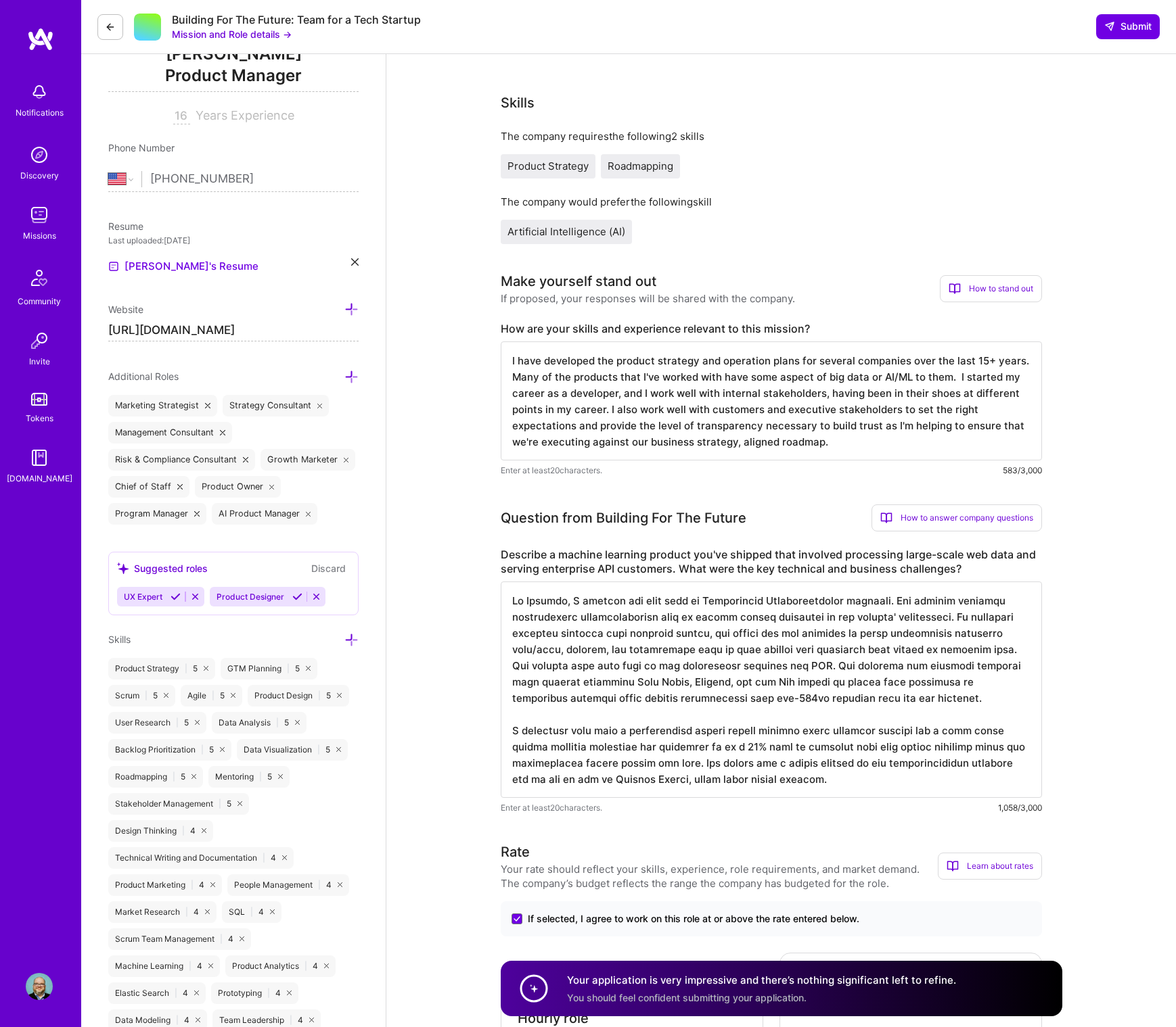
scroll to position [2, 0]
type textarea "I have developed the product strategy and operation plans for several companies…"
click at [690, 675] on textarea at bounding box center [771, 689] width 541 height 216
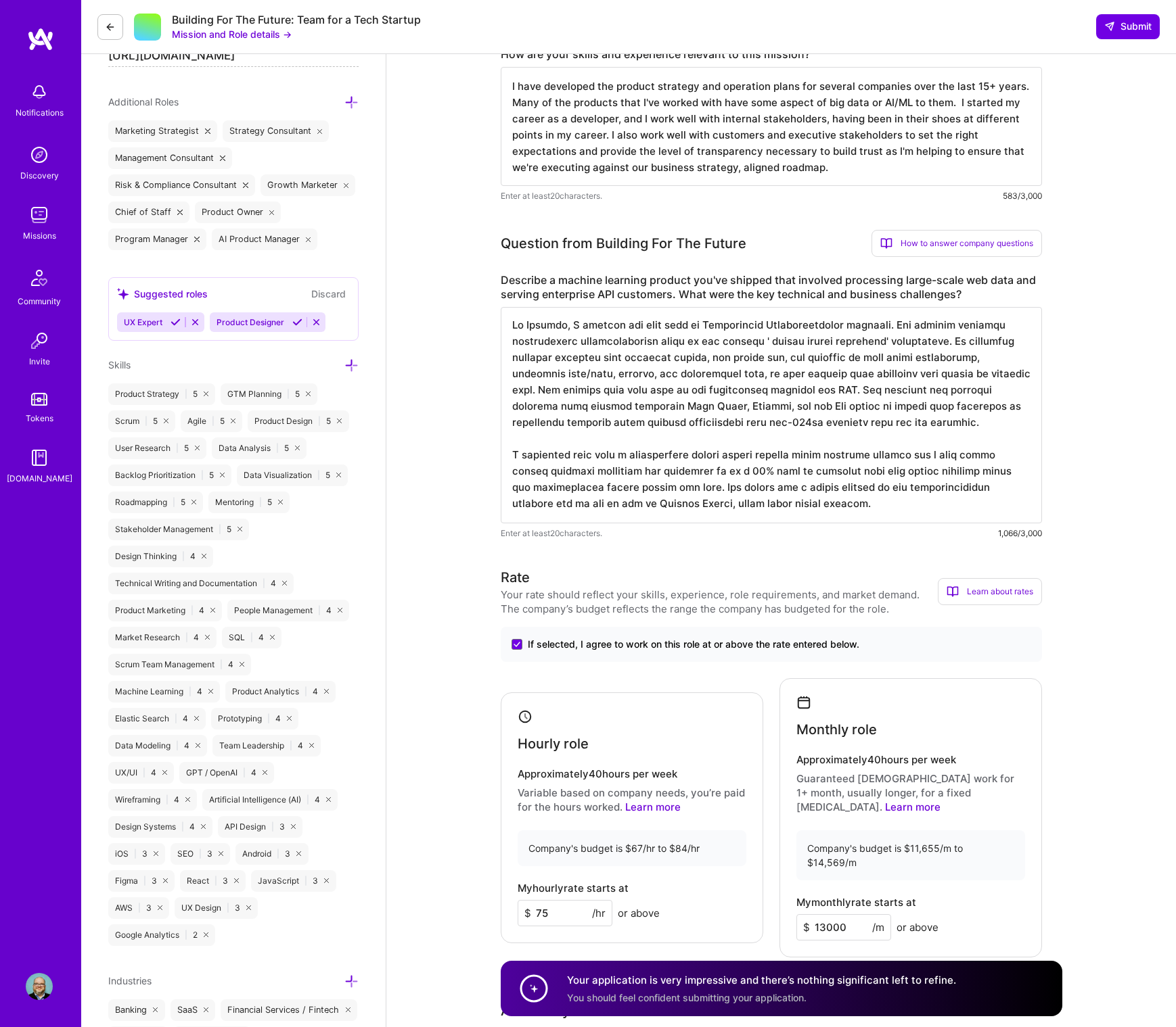
scroll to position [0, 0]
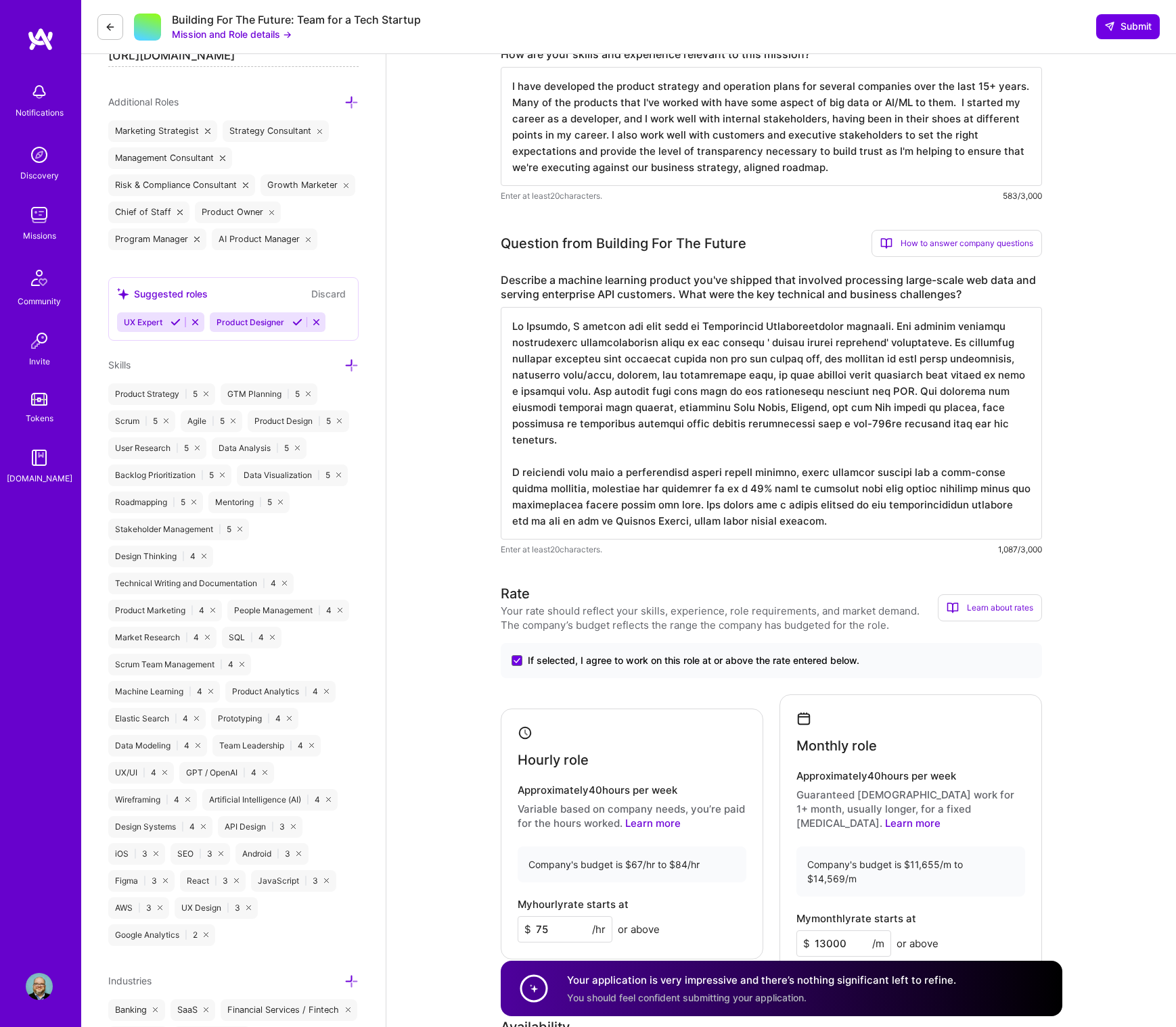
click at [575, 344] on textarea at bounding box center [771, 423] width 541 height 232
click at [580, 344] on textarea at bounding box center [771, 423] width 541 height 232
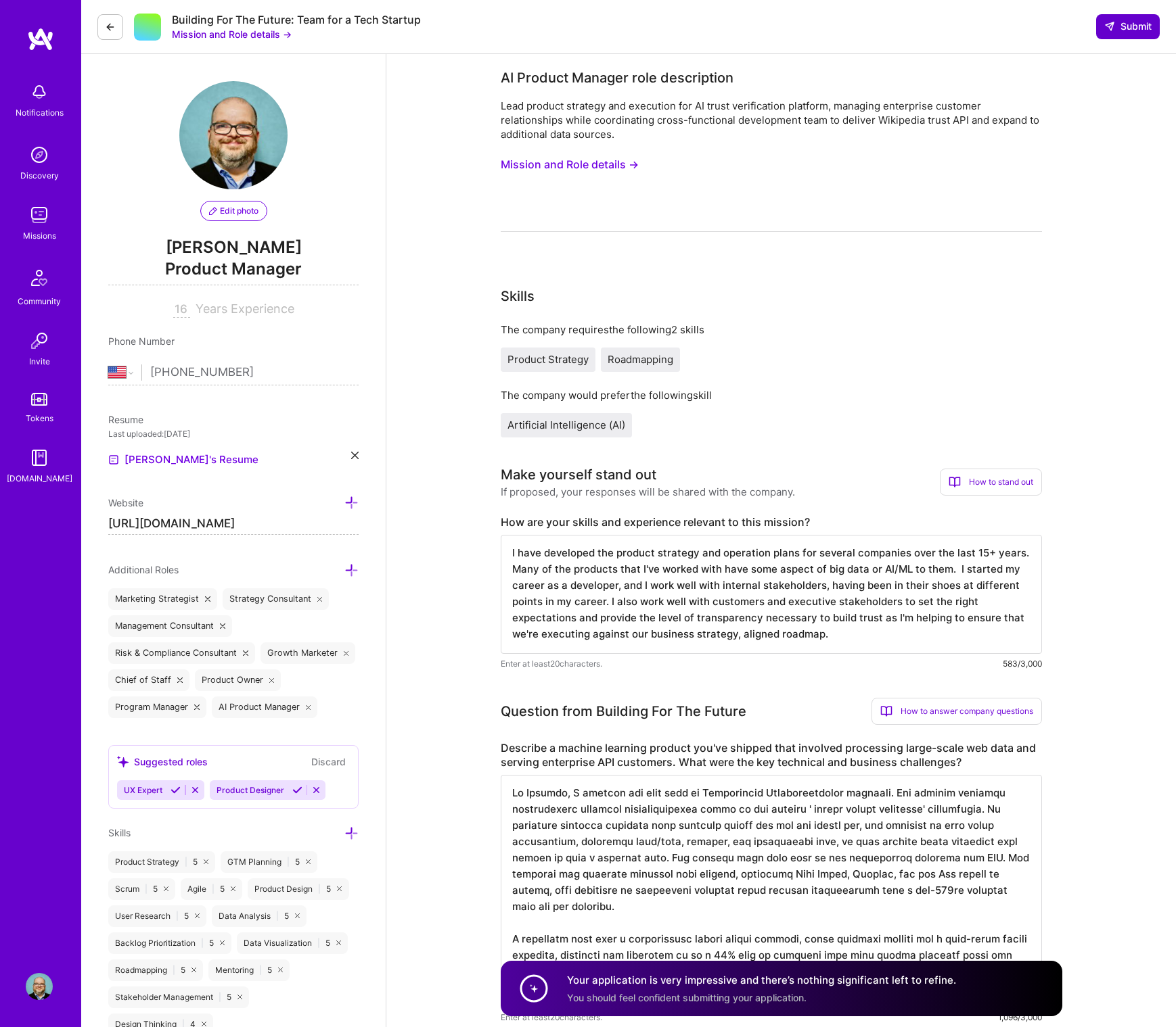
type textarea "At Certona, I managed the core line of Omnichannel Personalization products. Th…"
click at [1114, 30] on icon at bounding box center [1109, 26] width 11 height 11
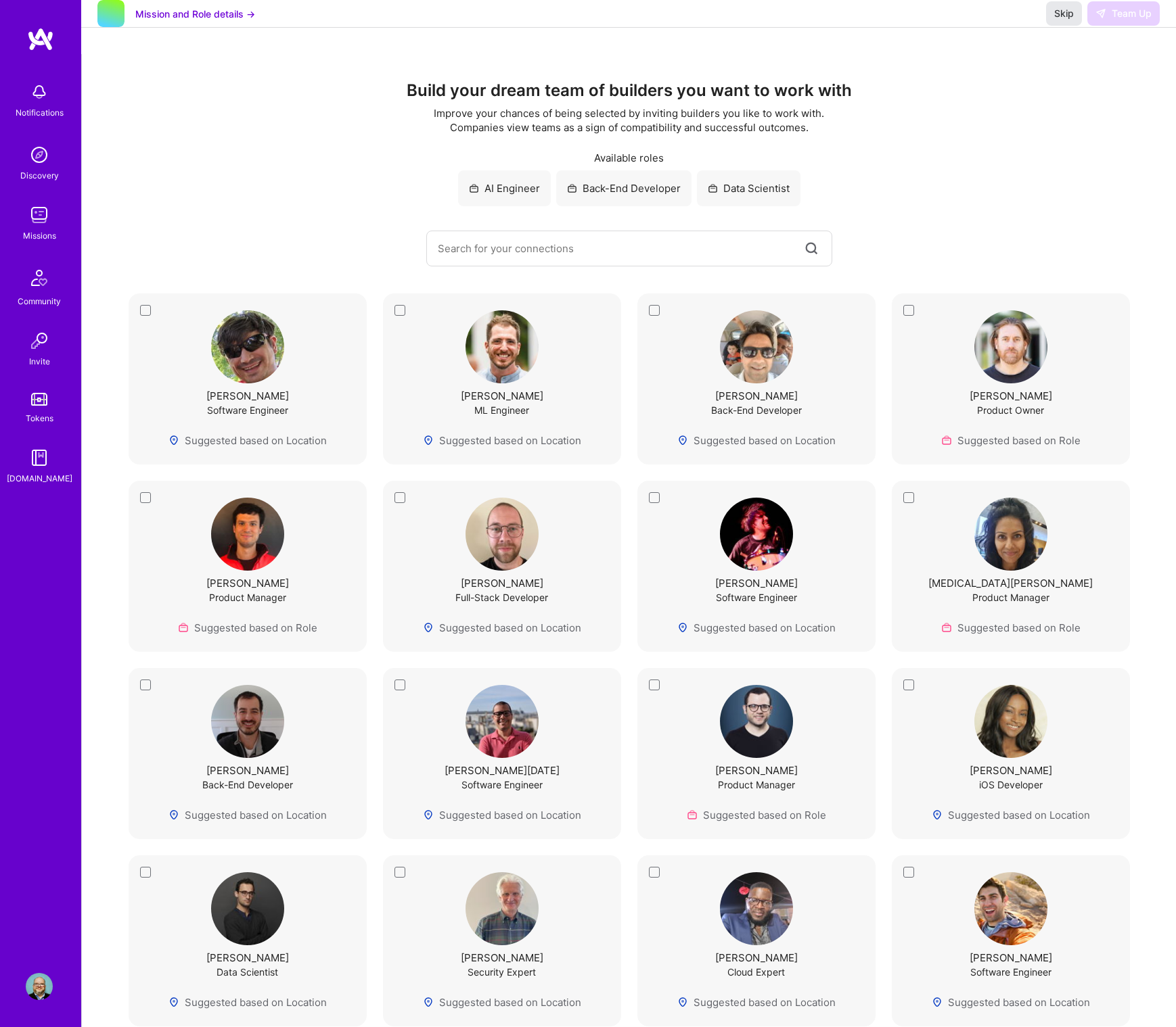
click at [1058, 26] on button "Skip" at bounding box center [1064, 14] width 36 height 24
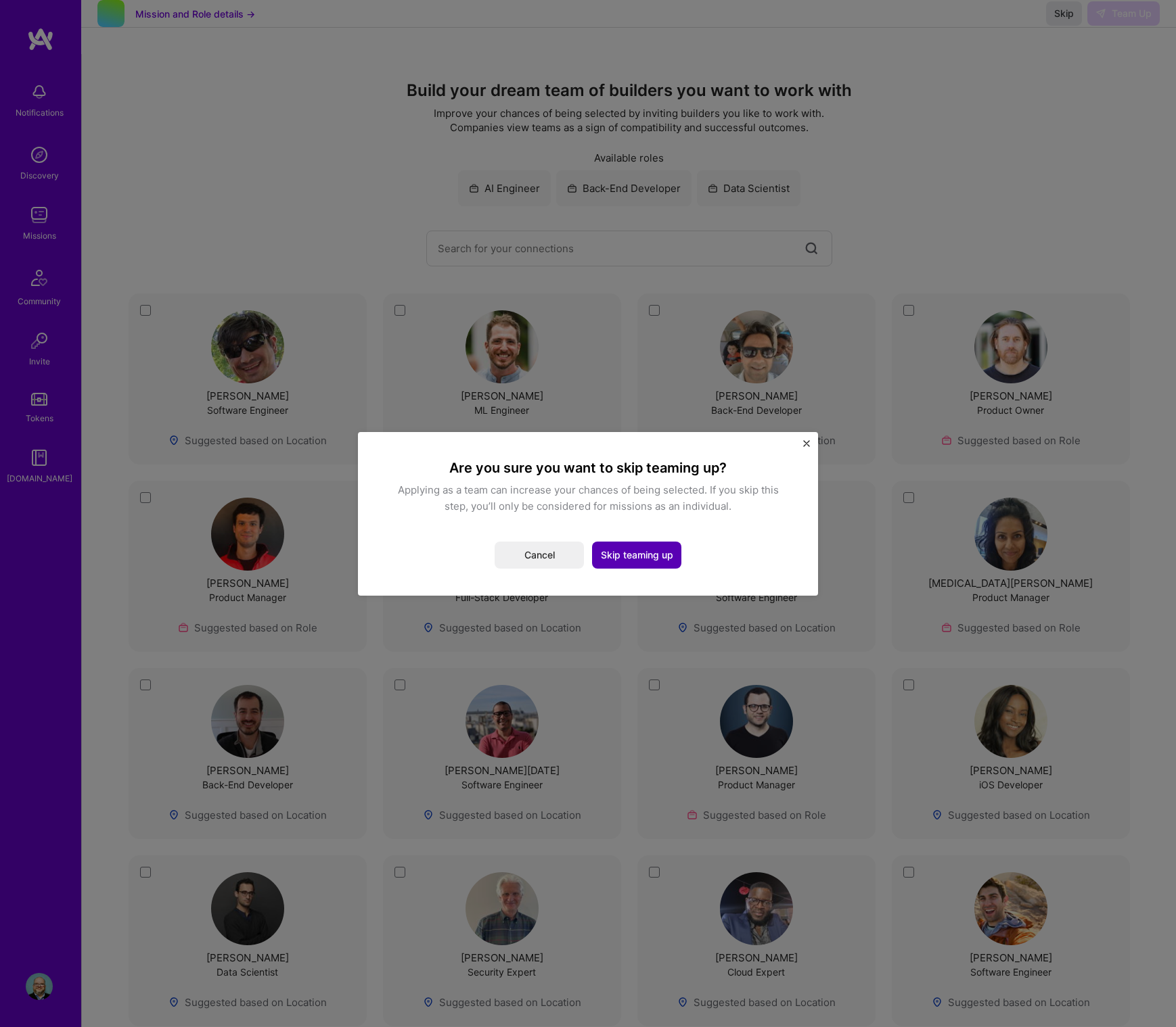
click at [637, 552] on button "Skip teaming up" at bounding box center [636, 555] width 89 height 27
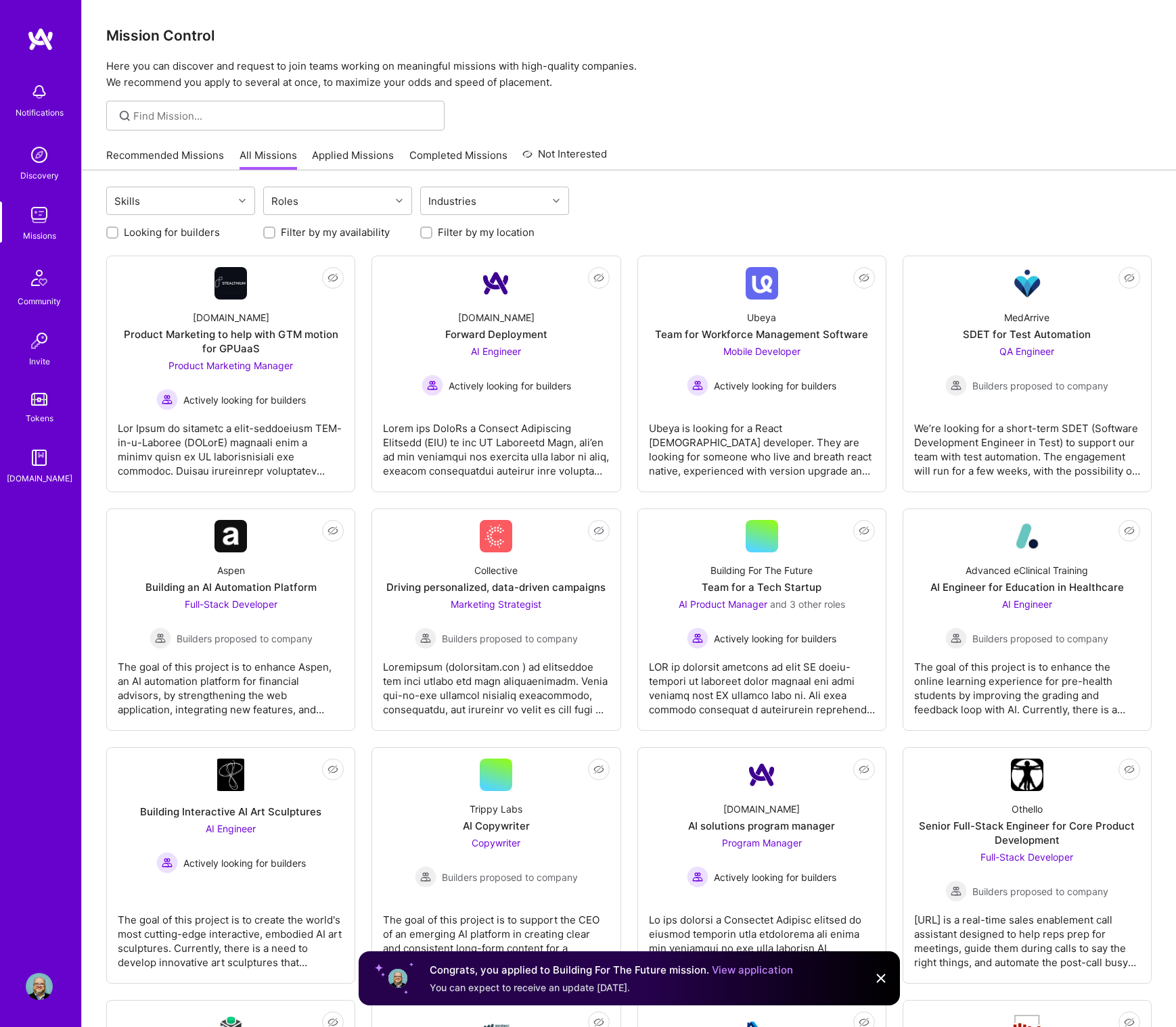
click at [362, 157] on link "Applied Missions" at bounding box center [353, 159] width 82 height 22
